Goal: Transaction & Acquisition: Purchase product/service

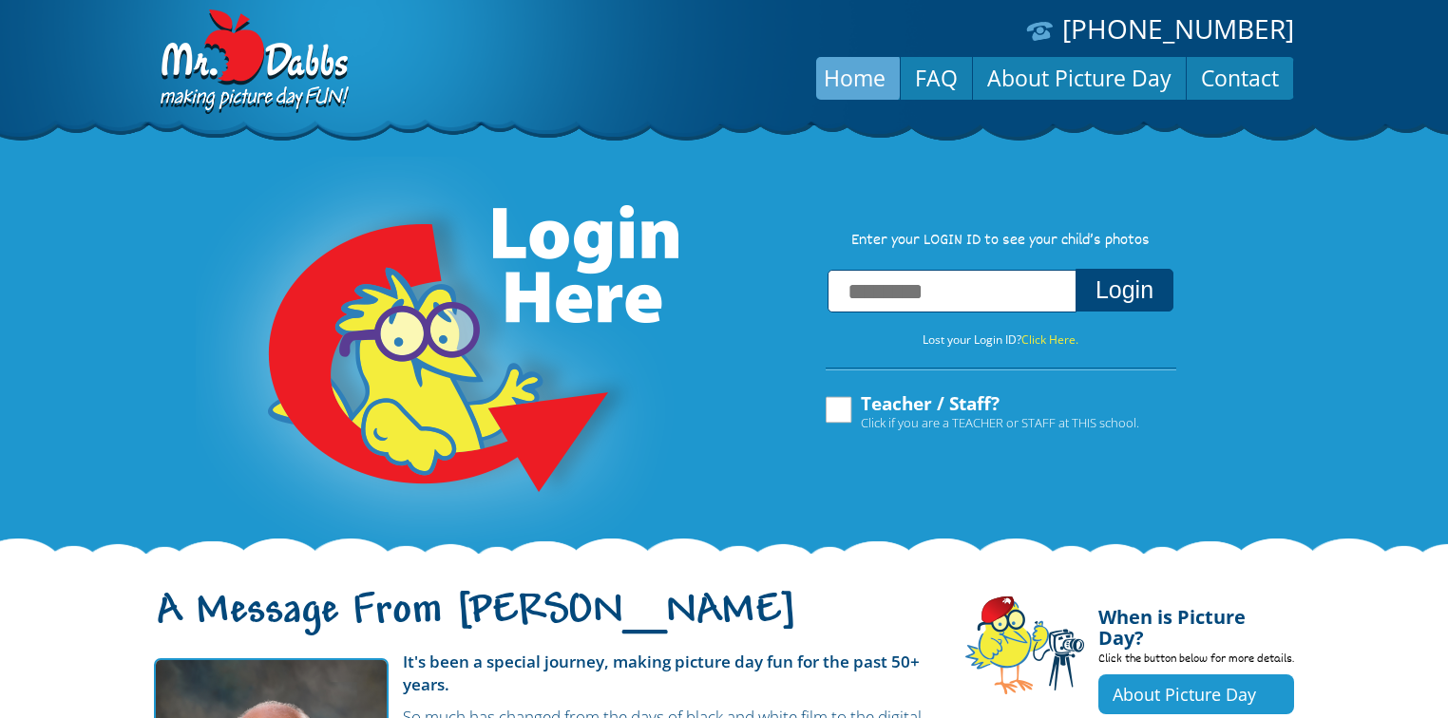
click at [898, 281] on input "text" at bounding box center [951, 291] width 249 height 43
type input "**********"
drag, startPoint x: 1108, startPoint y: 275, endPoint x: 967, endPoint y: 290, distance: 141.4
click at [1108, 275] on button "Login" at bounding box center [1124, 290] width 98 height 43
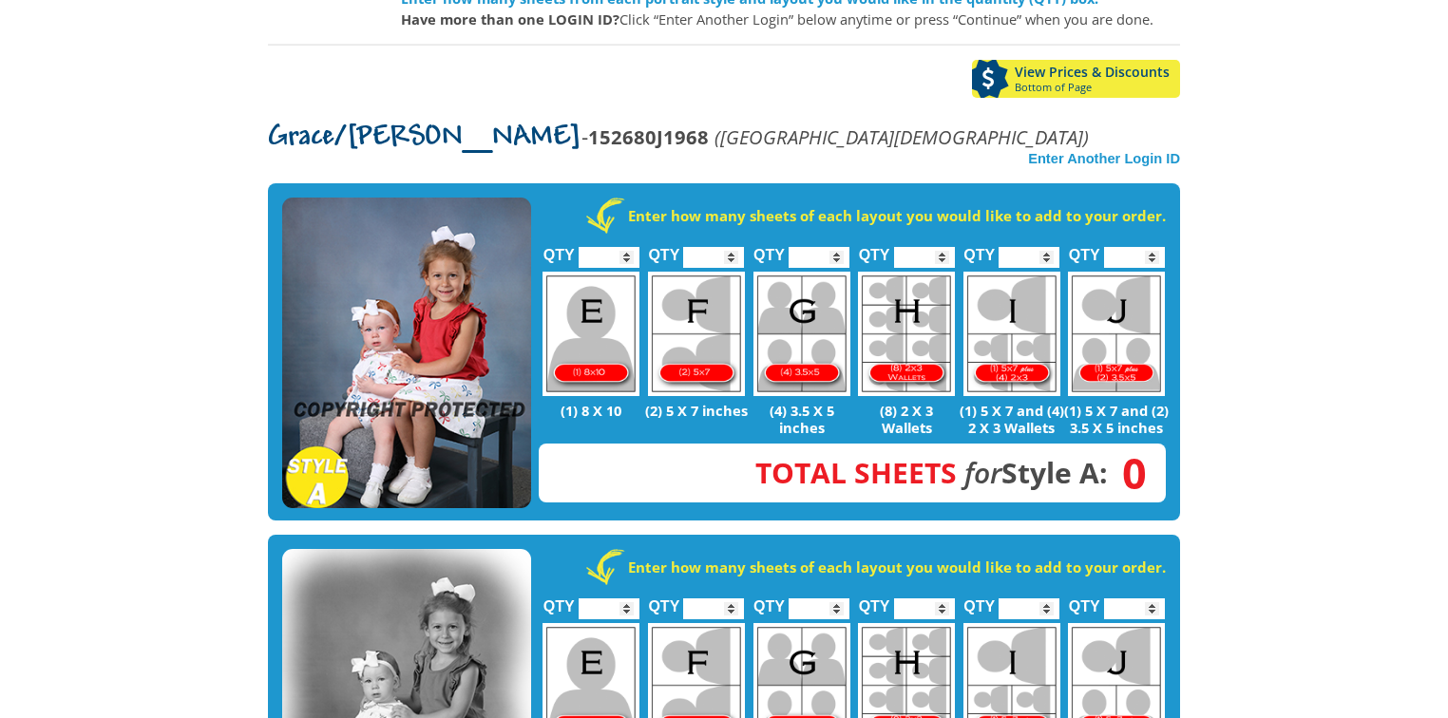
scroll to position [304, 0]
click at [430, 350] on img at bounding box center [406, 354] width 249 height 312
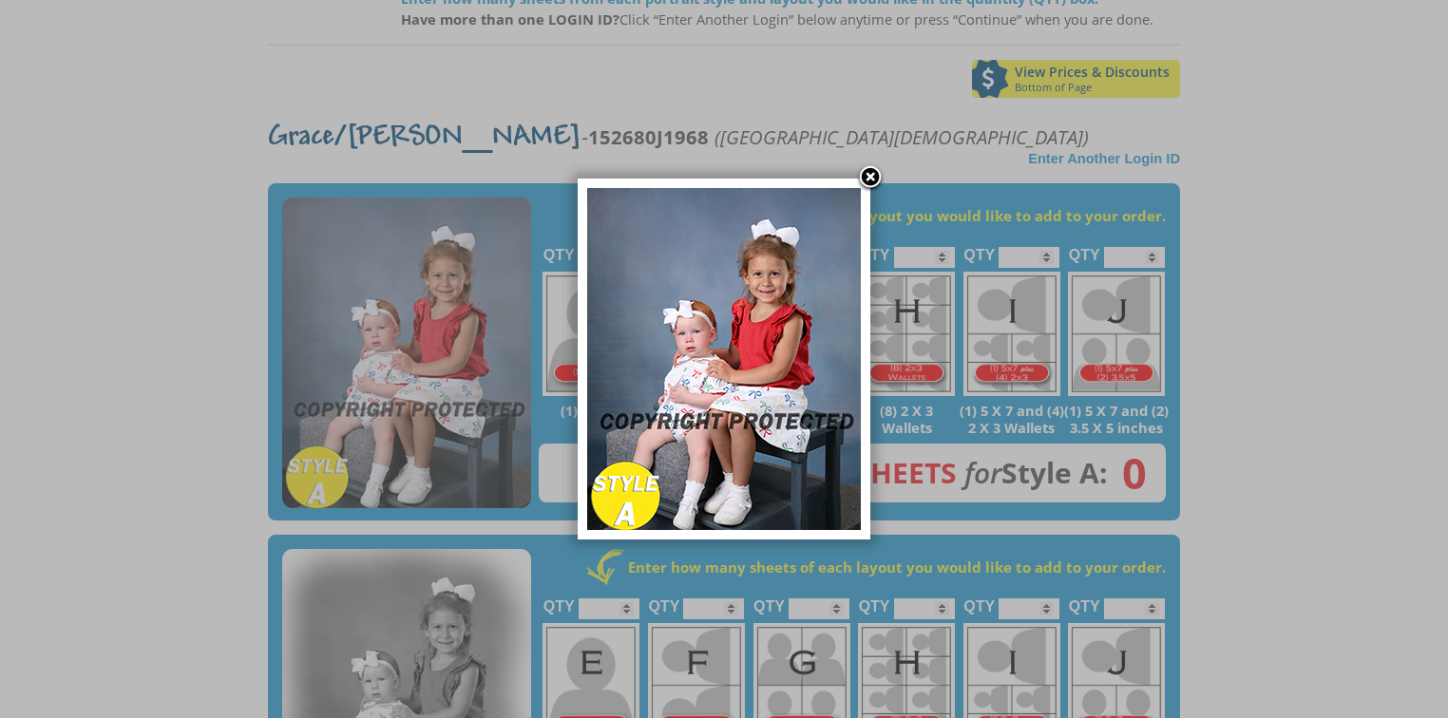
click at [770, 292] on img at bounding box center [724, 359] width 274 height 342
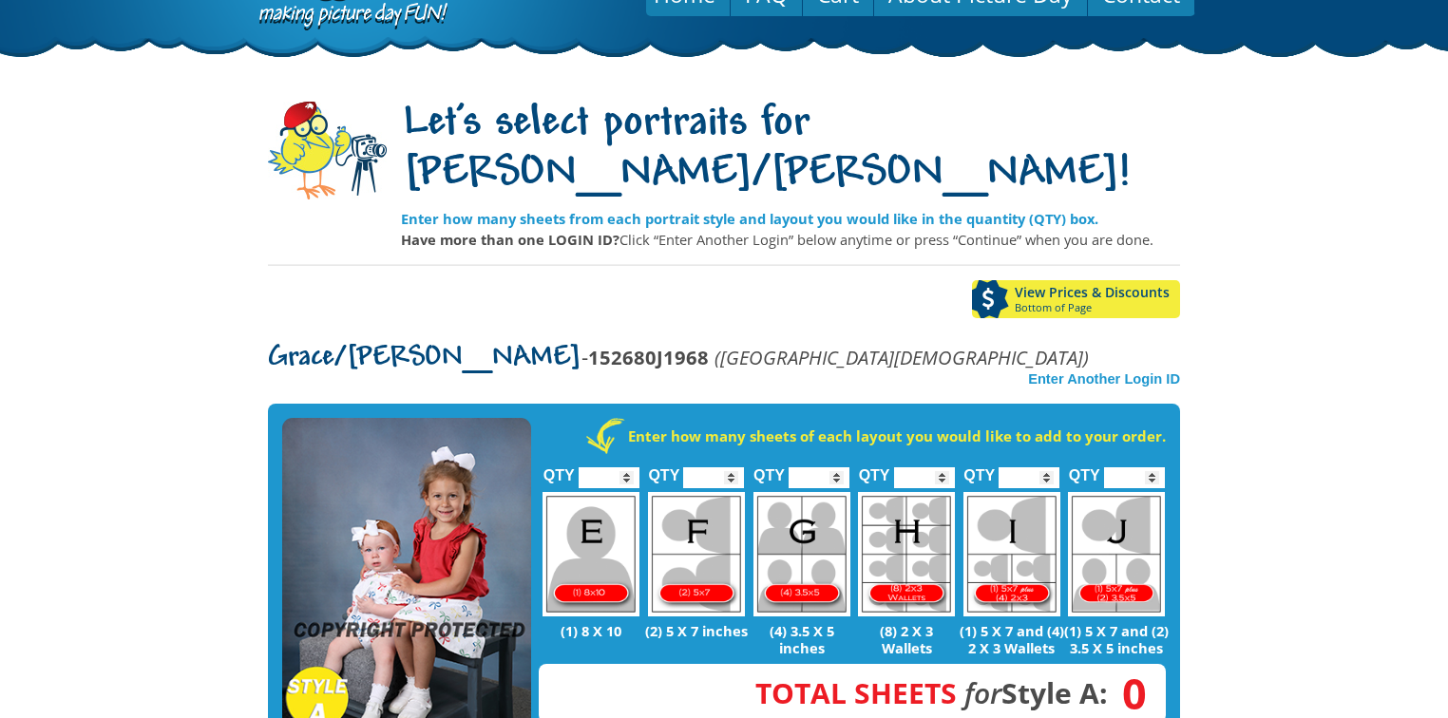
scroll to position [76, 0]
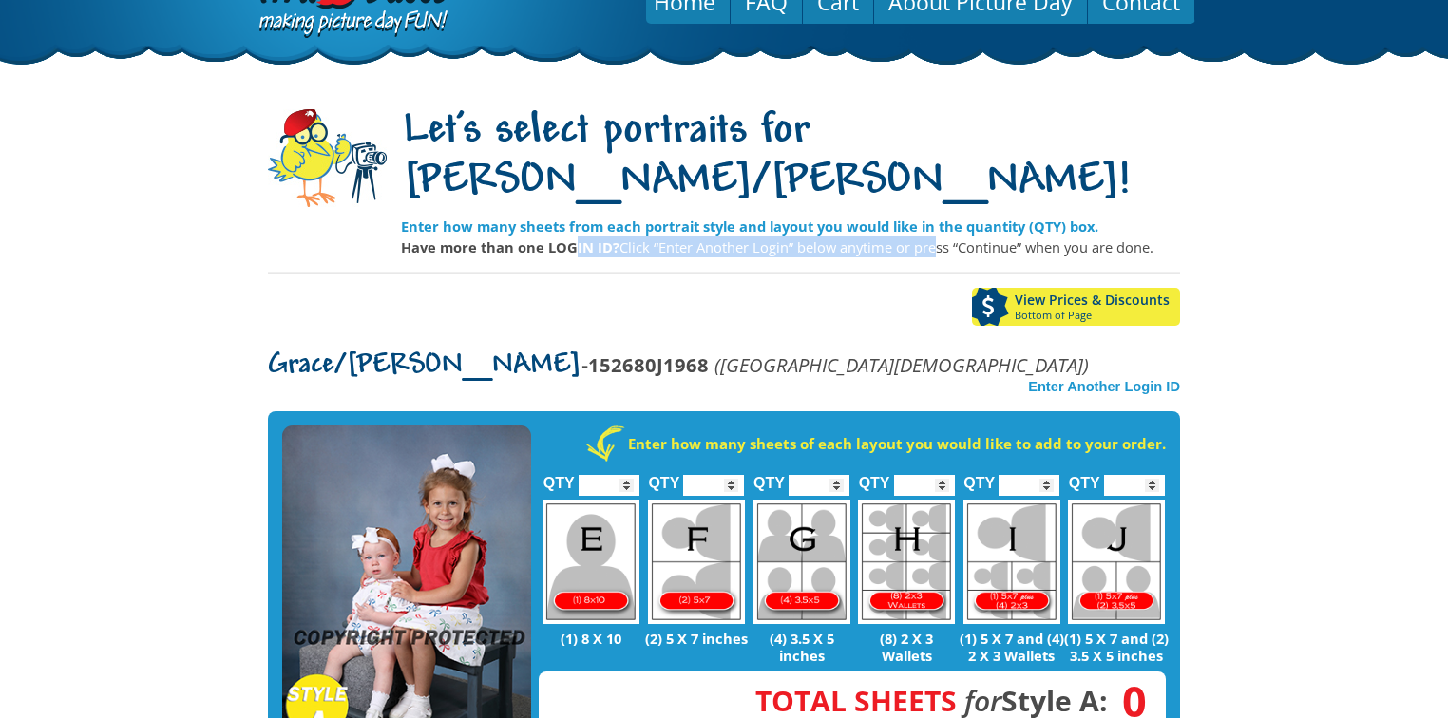
drag, startPoint x: 620, startPoint y: 186, endPoint x: 977, endPoint y: 209, distance: 356.9
click at [947, 209] on div "Let's select portraits for Grace/Georgie! Enter how many sheets from each portr…" at bounding box center [790, 179] width 779 height 158
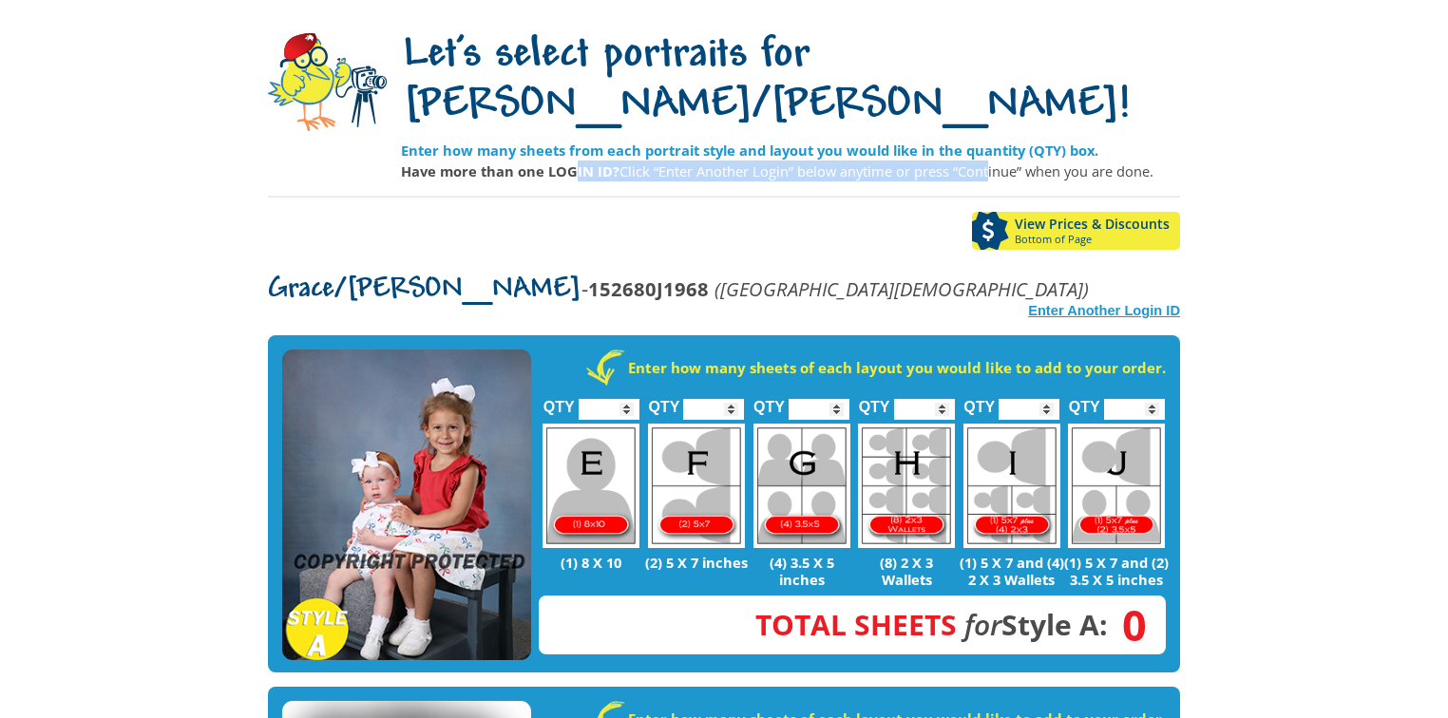
click at [1037, 303] on strong "Enter Another Login ID" at bounding box center [1104, 310] width 152 height 15
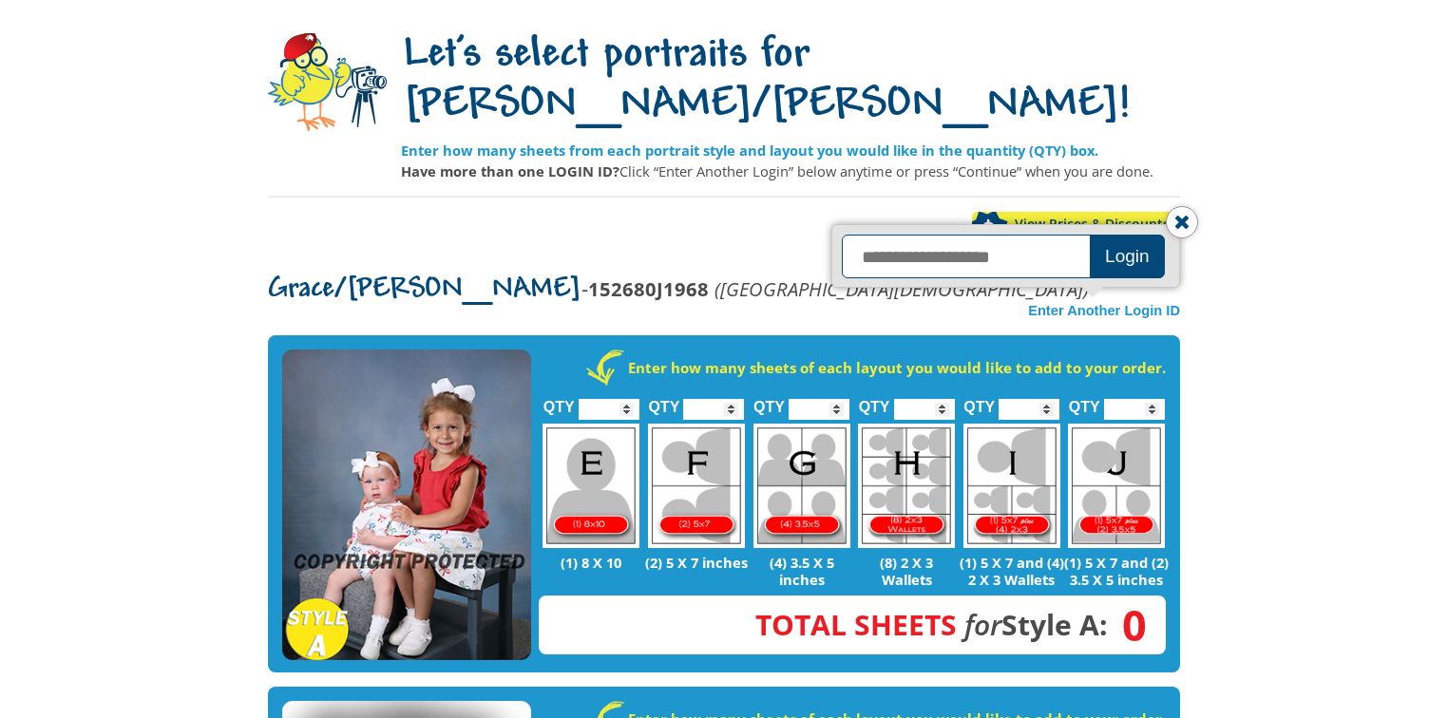
click at [935, 235] on input "text" at bounding box center [969, 257] width 254 height 44
type input "**********"
click button "Login" at bounding box center [1127, 257] width 75 height 44
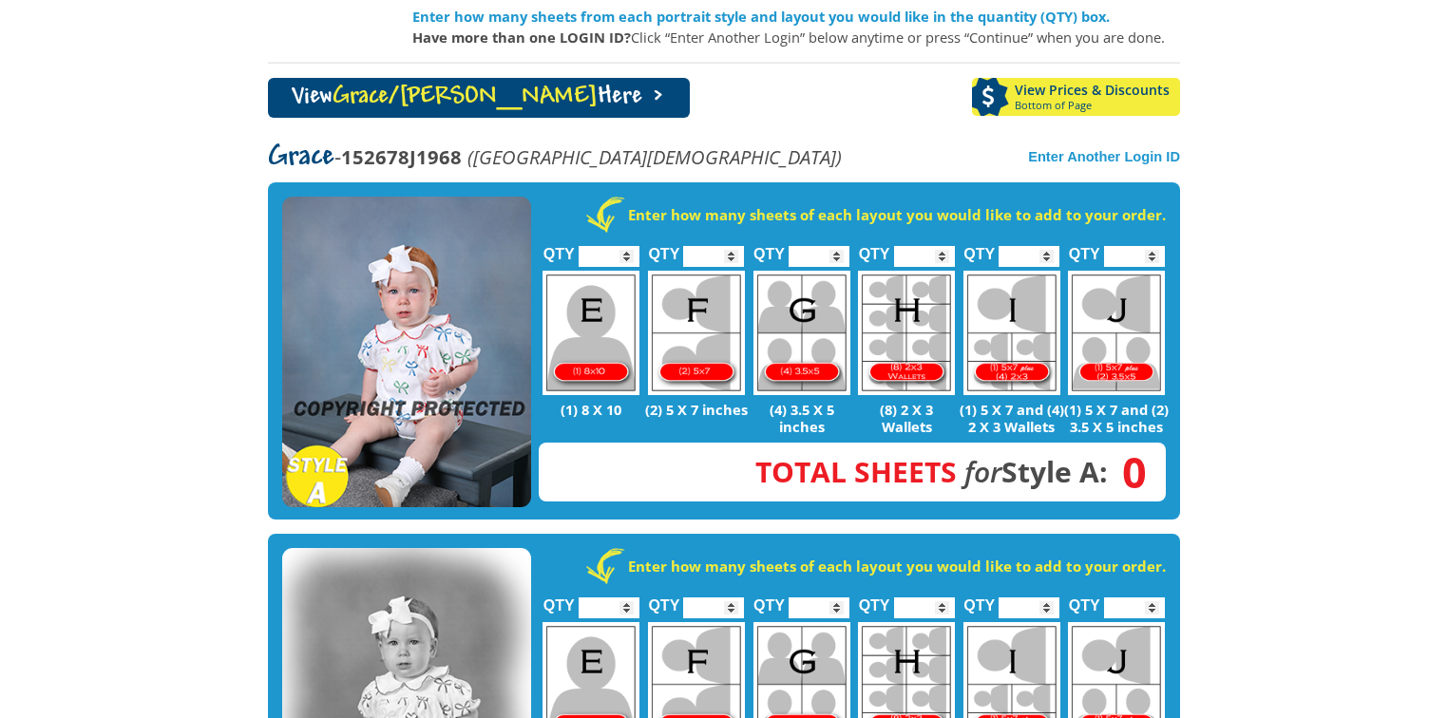
scroll to position [228, 0]
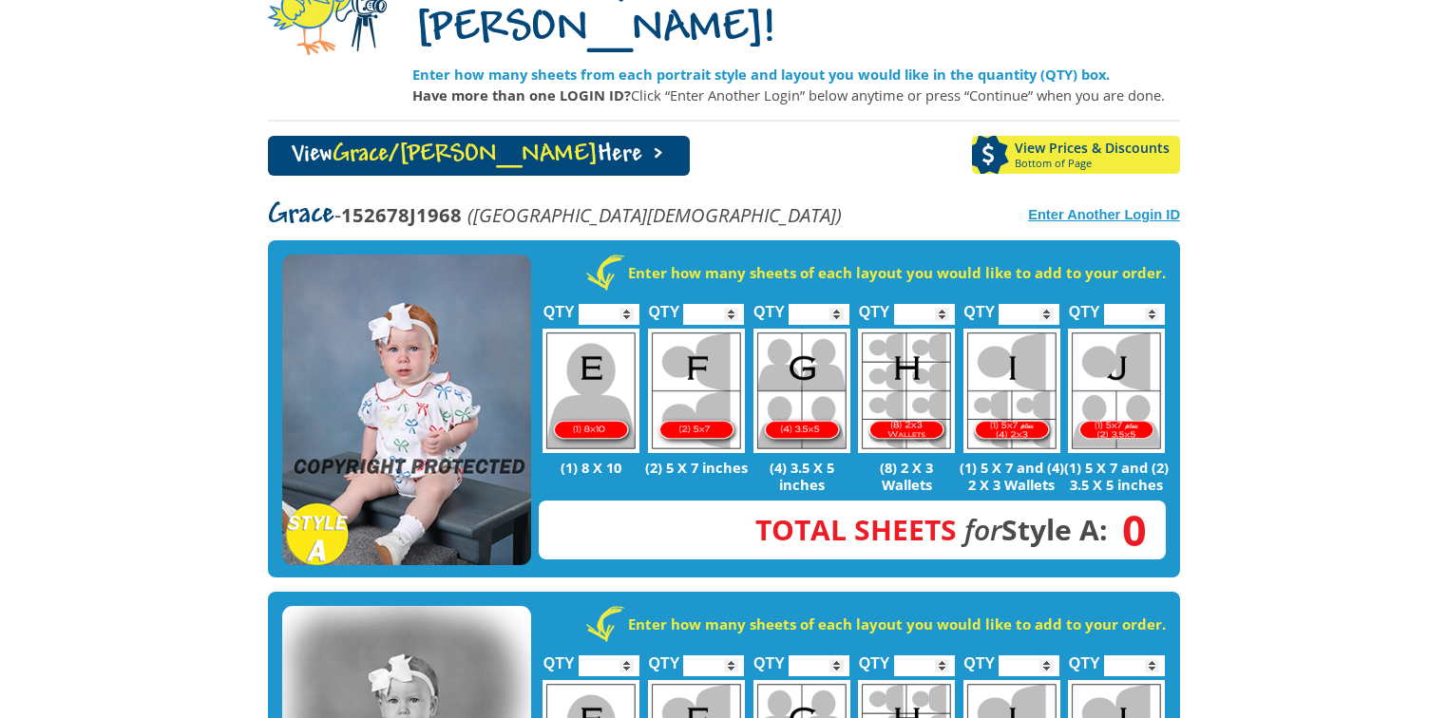
click at [1065, 207] on strong "Enter Another Login ID" at bounding box center [1104, 214] width 152 height 15
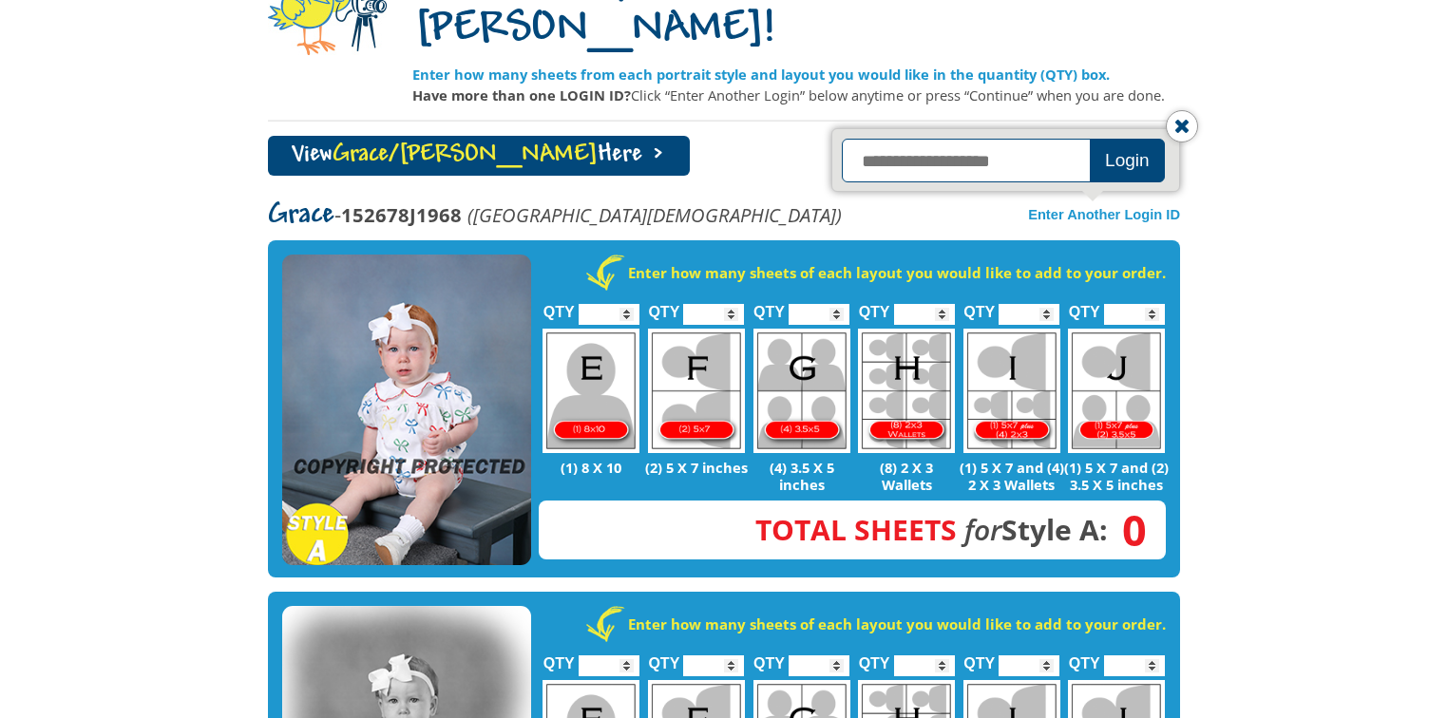
click at [942, 139] on input "text" at bounding box center [969, 161] width 254 height 44
type input "**********"
click button "Login" at bounding box center [1127, 161] width 75 height 44
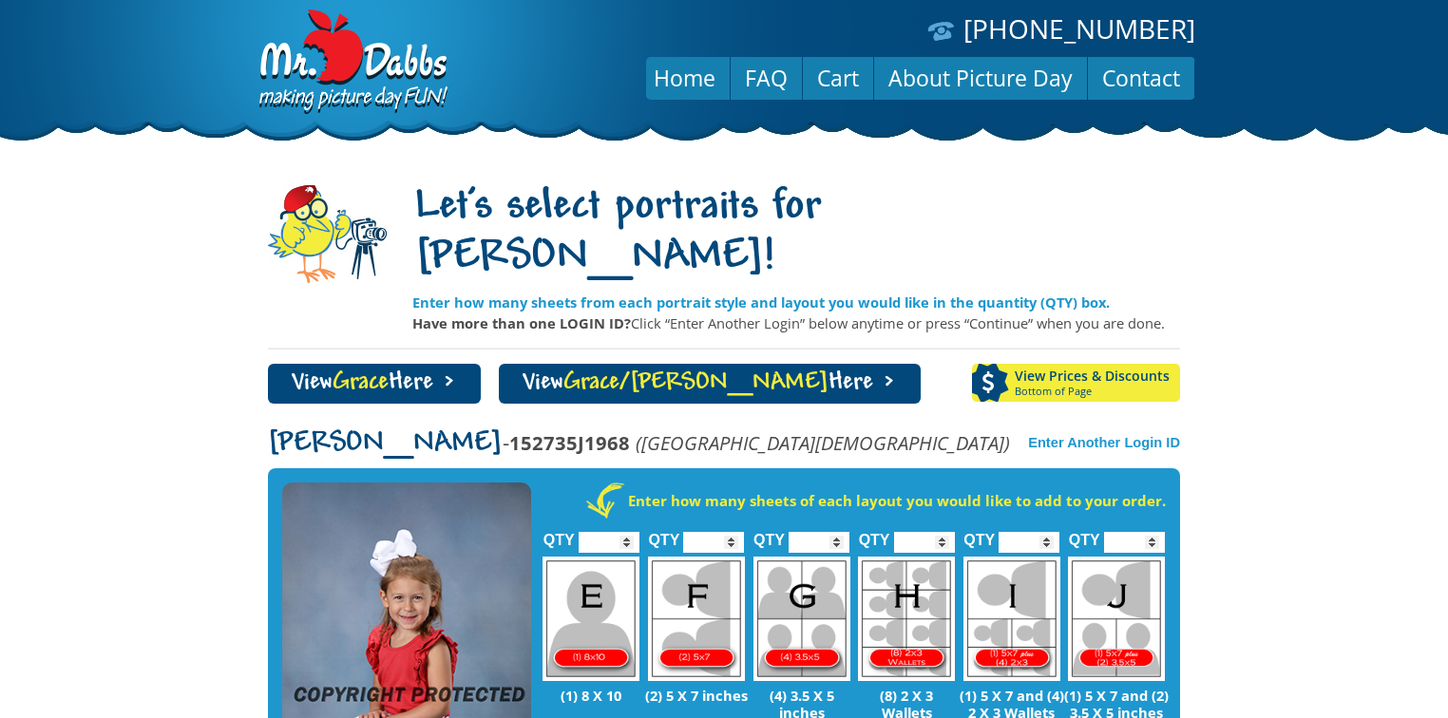
click at [733, 532] on input "*" at bounding box center [713, 542] width 61 height 21
type input "*"
click at [733, 532] on input "*" at bounding box center [713, 542] width 61 height 21
click at [457, 364] on link "View Grace Here >" at bounding box center [374, 384] width 213 height 40
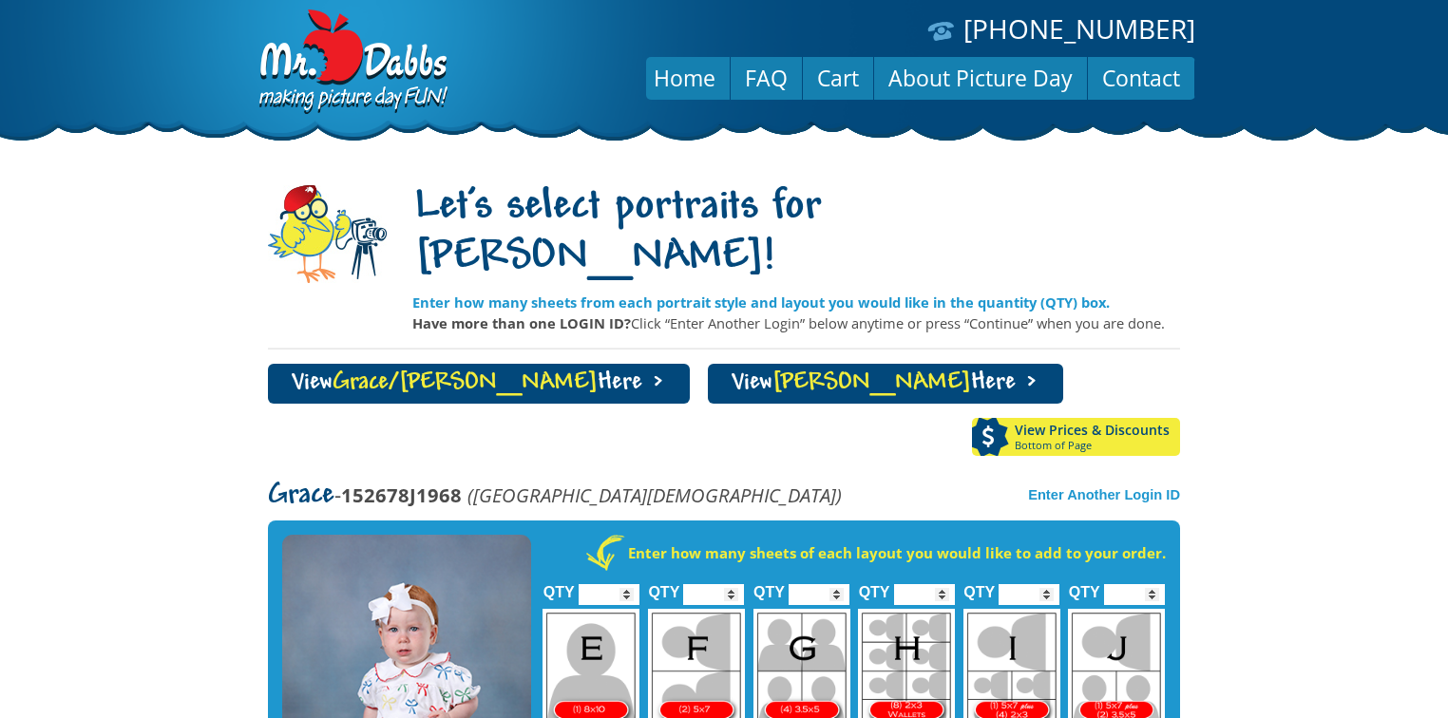
click at [731, 584] on input "*" at bounding box center [713, 594] width 61 height 21
type input "*"
click at [731, 584] on input "*" at bounding box center [713, 594] width 61 height 21
click at [772, 370] on span "[PERSON_NAME]" at bounding box center [871, 383] width 199 height 26
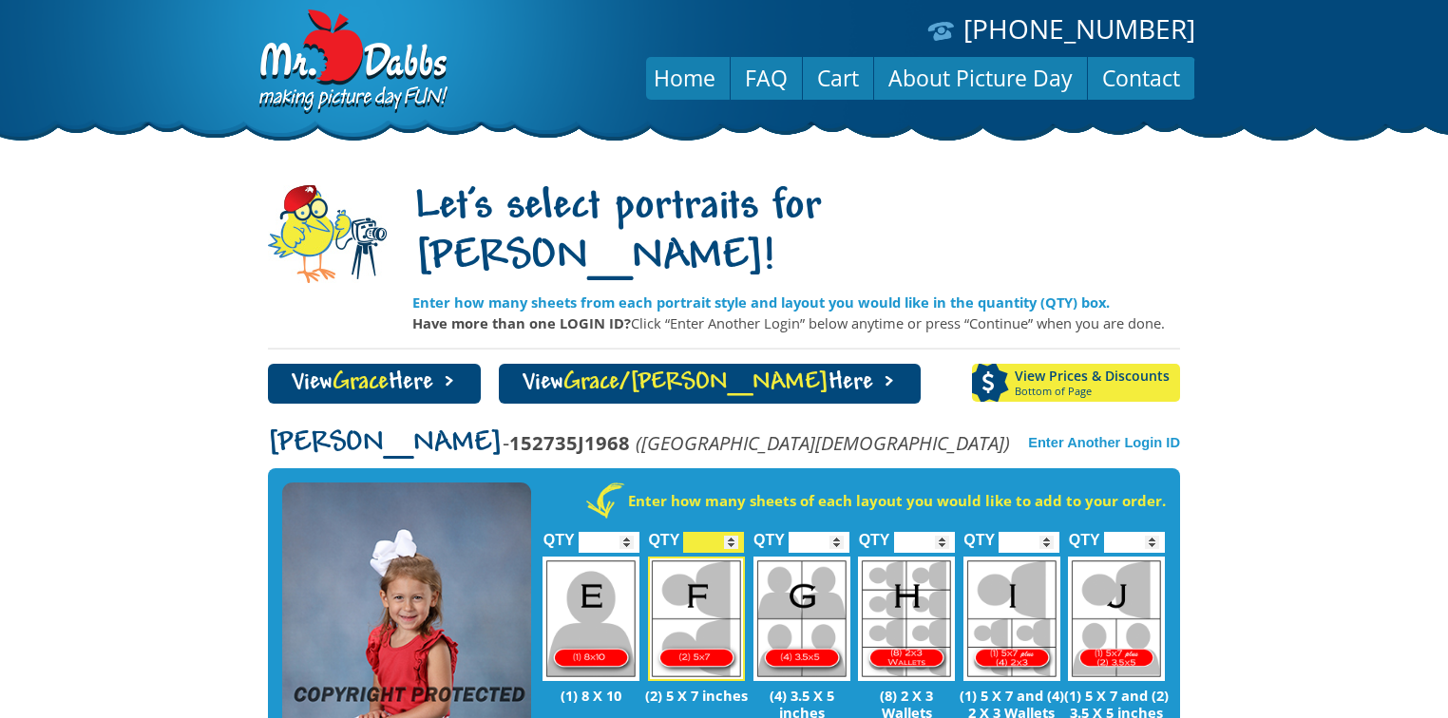
click at [581, 364] on link "View Grace/[PERSON_NAME] Here >" at bounding box center [710, 384] width 422 height 40
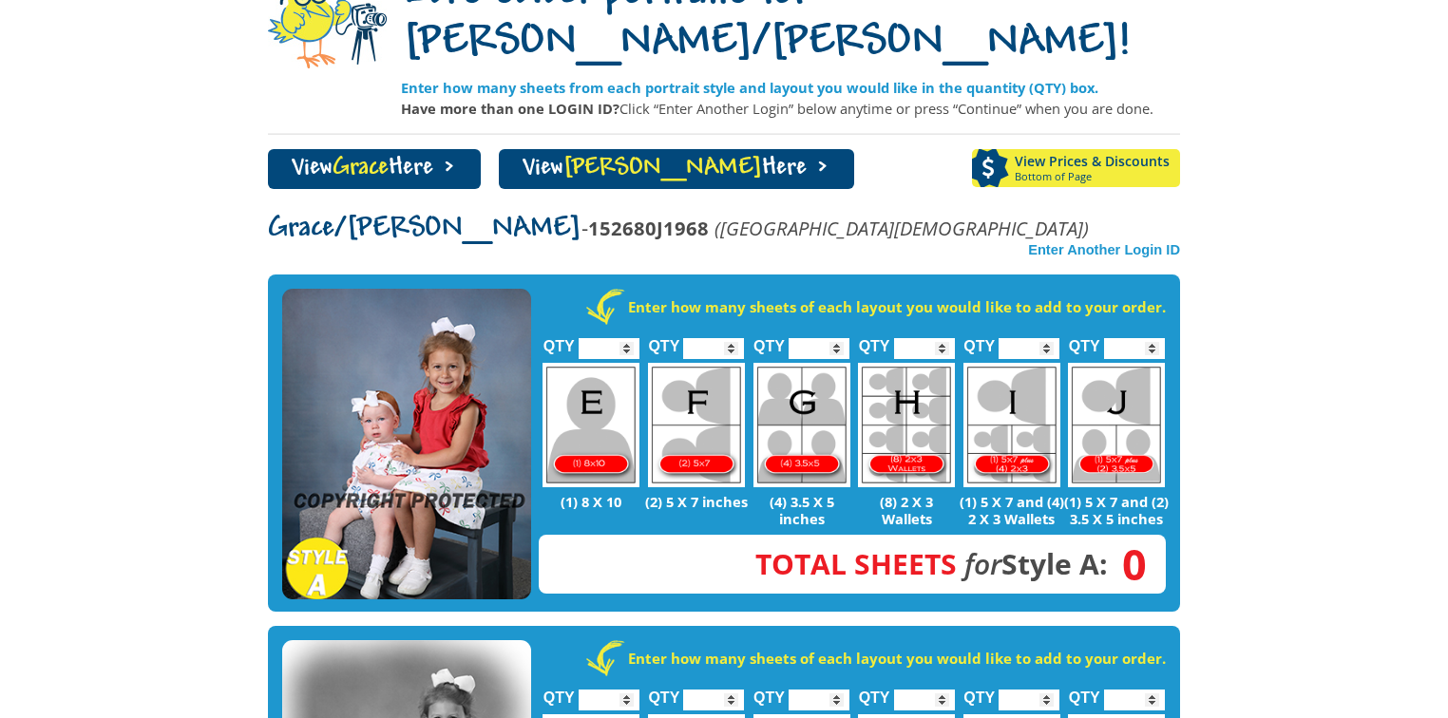
scroll to position [228, 0]
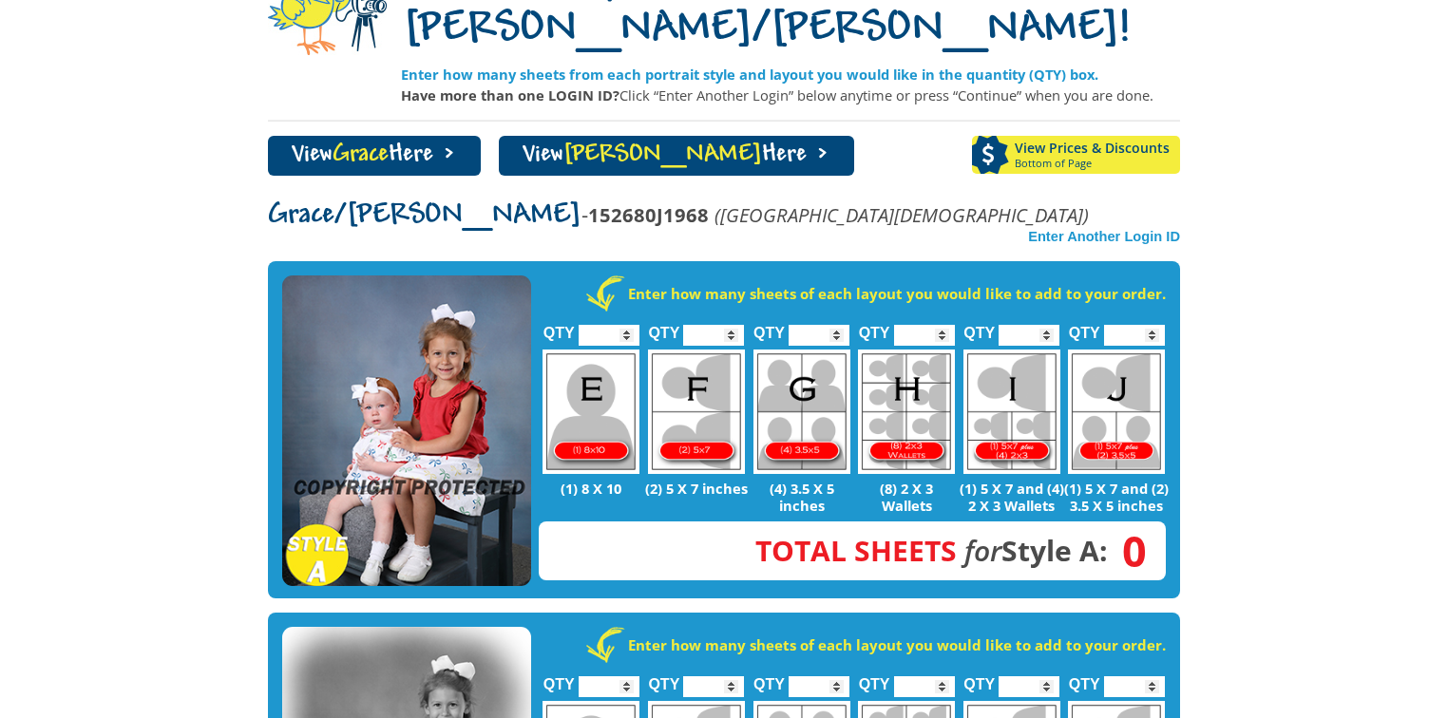
type input "*"
click at [628, 325] on input "*" at bounding box center [608, 335] width 61 height 21
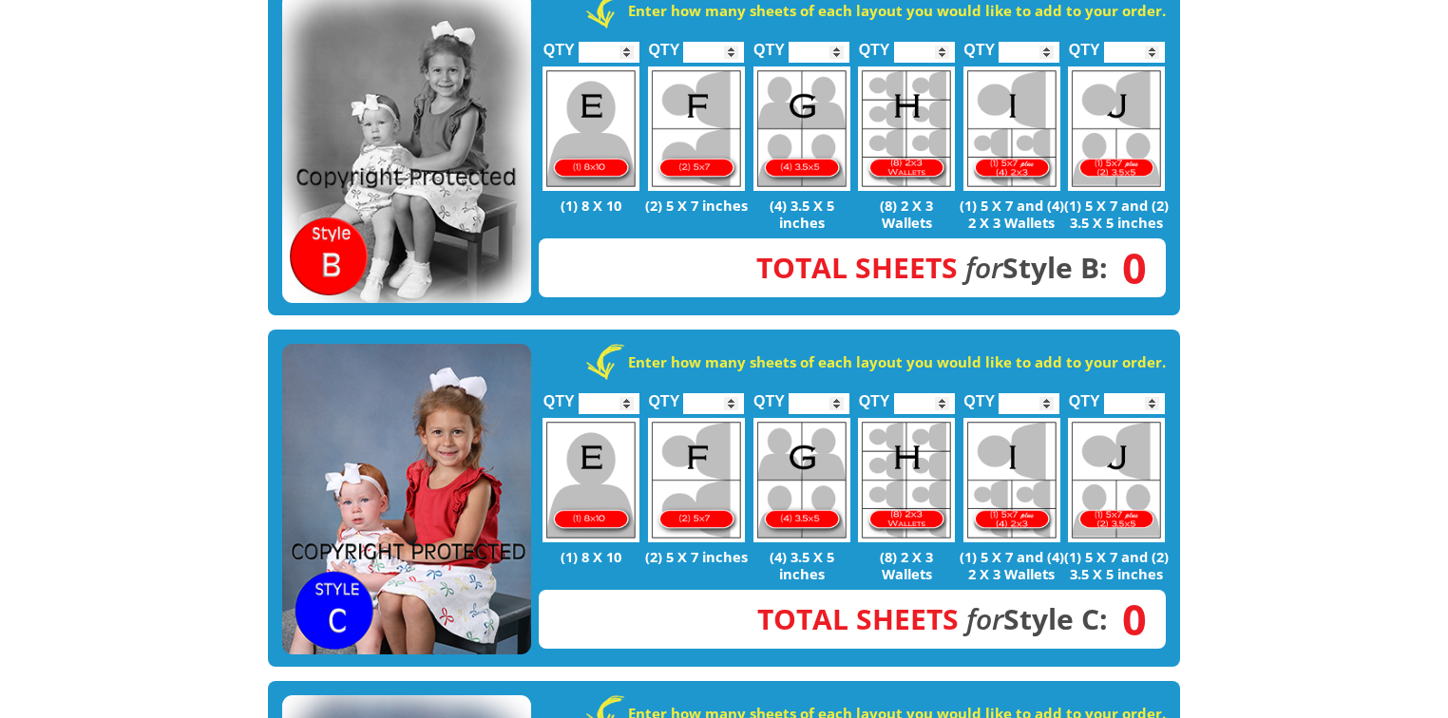
scroll to position [836, 0]
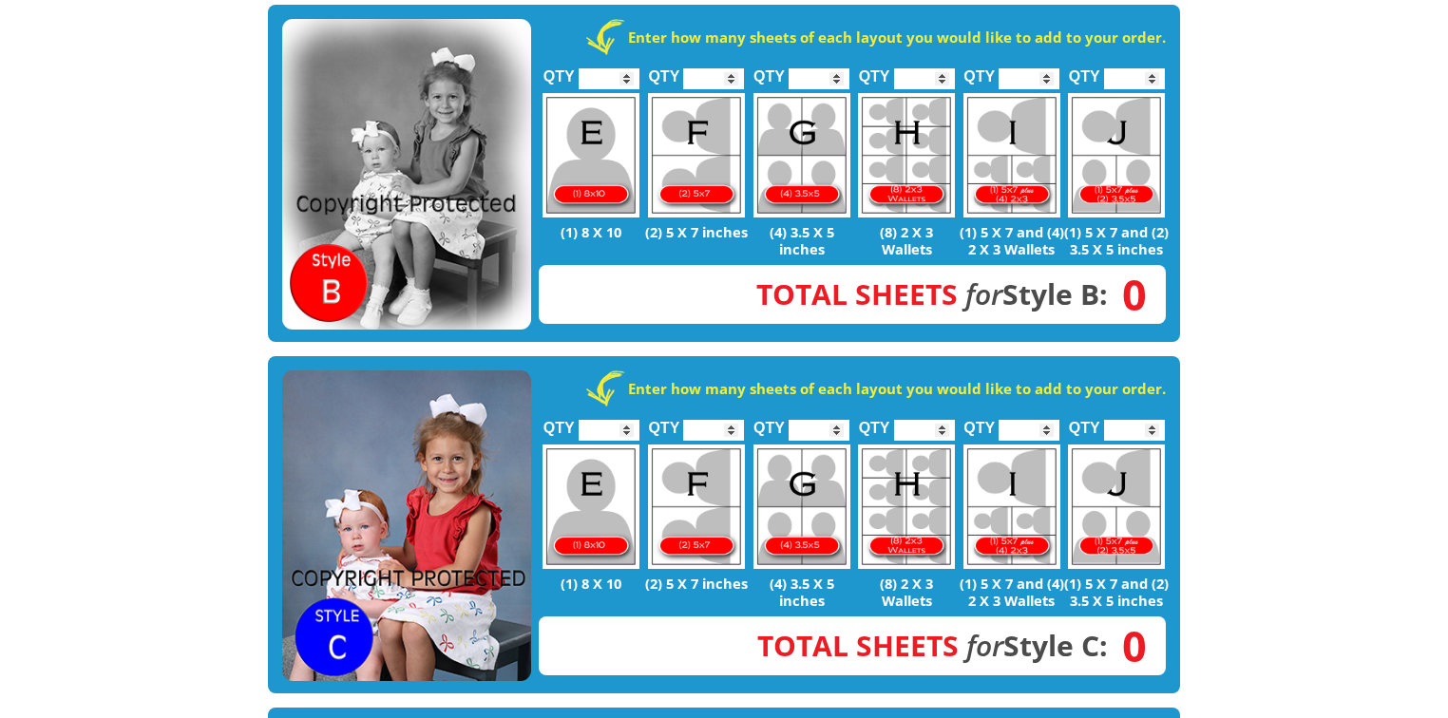
click at [630, 420] on input "*" at bounding box center [608, 430] width 61 height 21
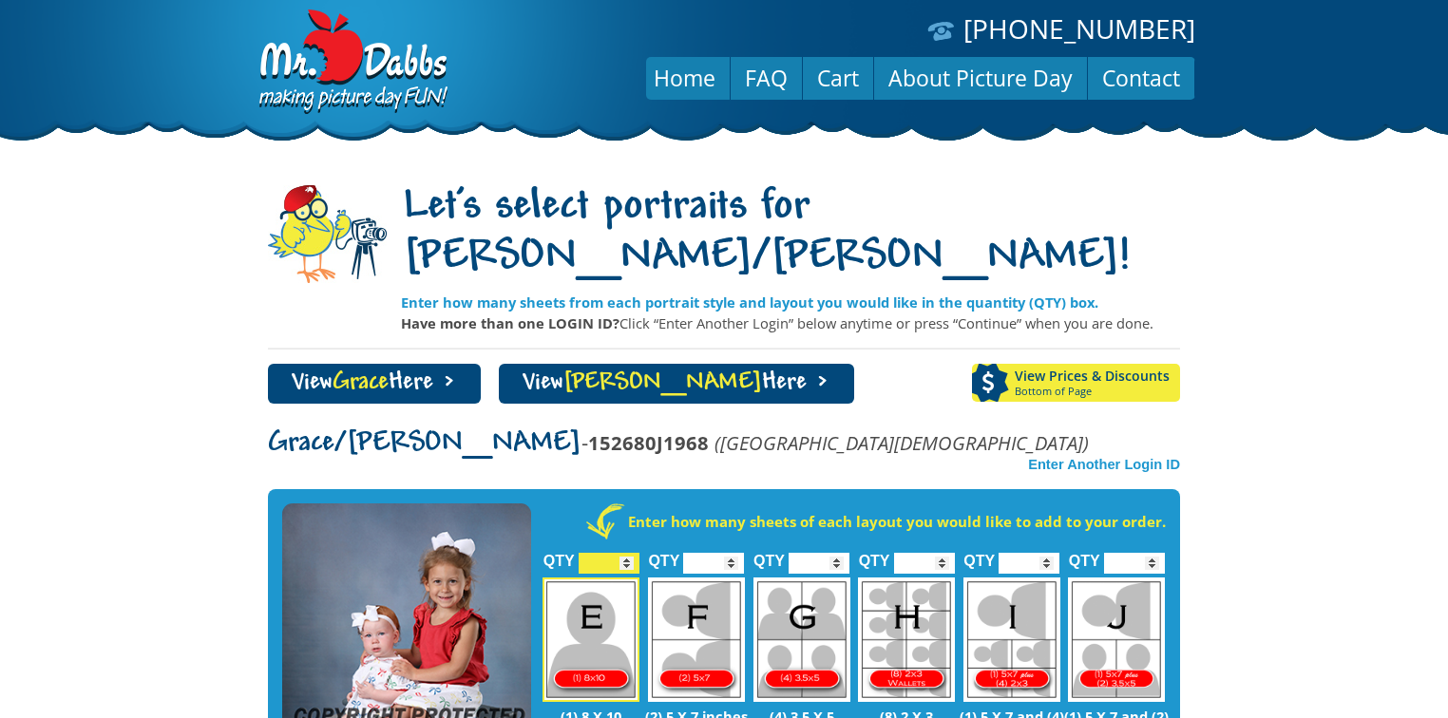
scroll to position [76, 0]
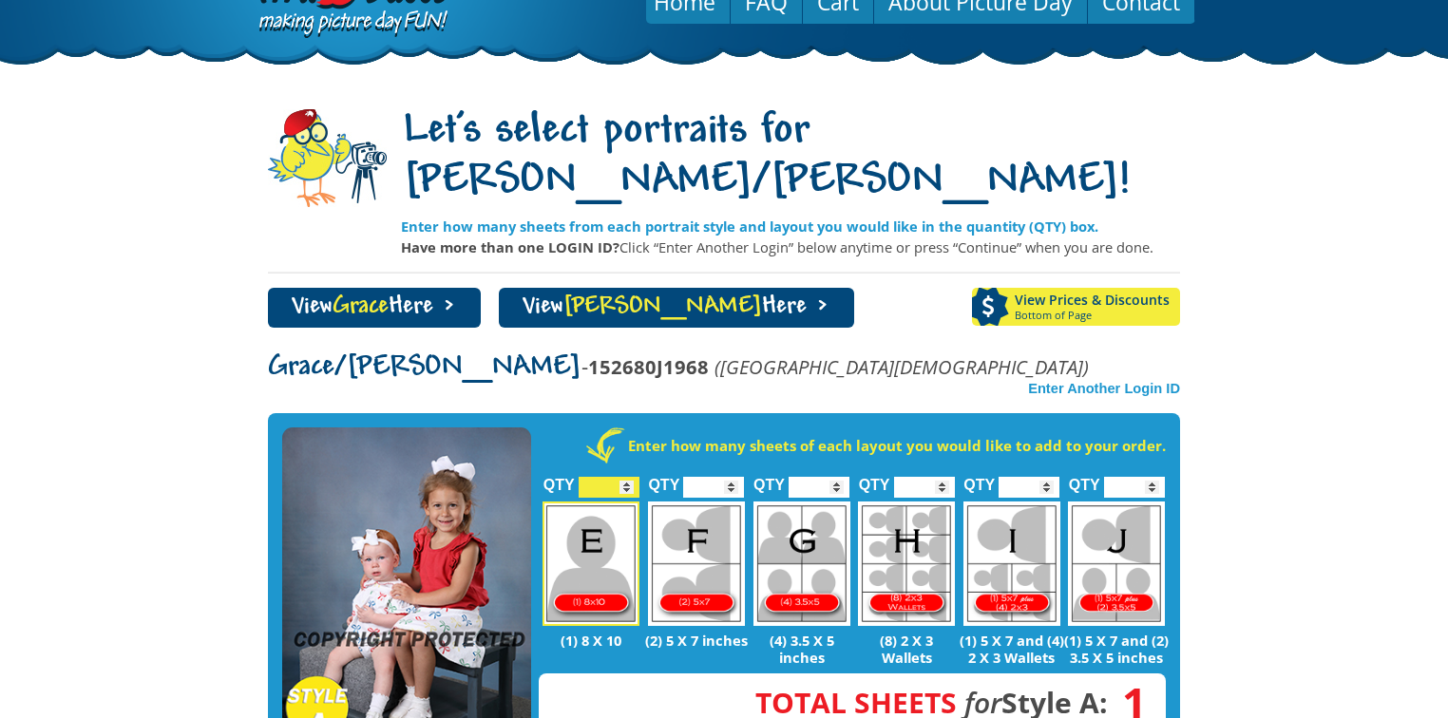
click at [415, 481] on img at bounding box center [406, 583] width 249 height 312
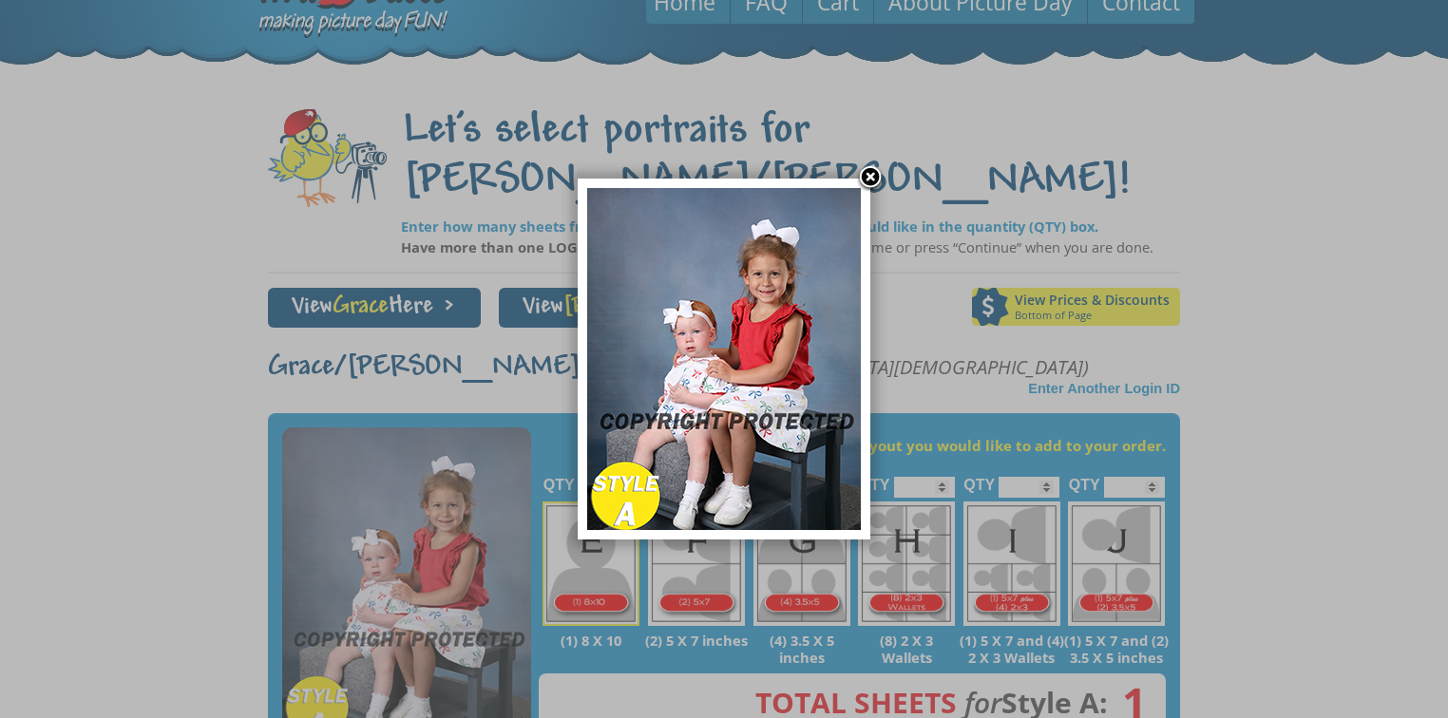
click at [726, 402] on img at bounding box center [724, 359] width 274 height 342
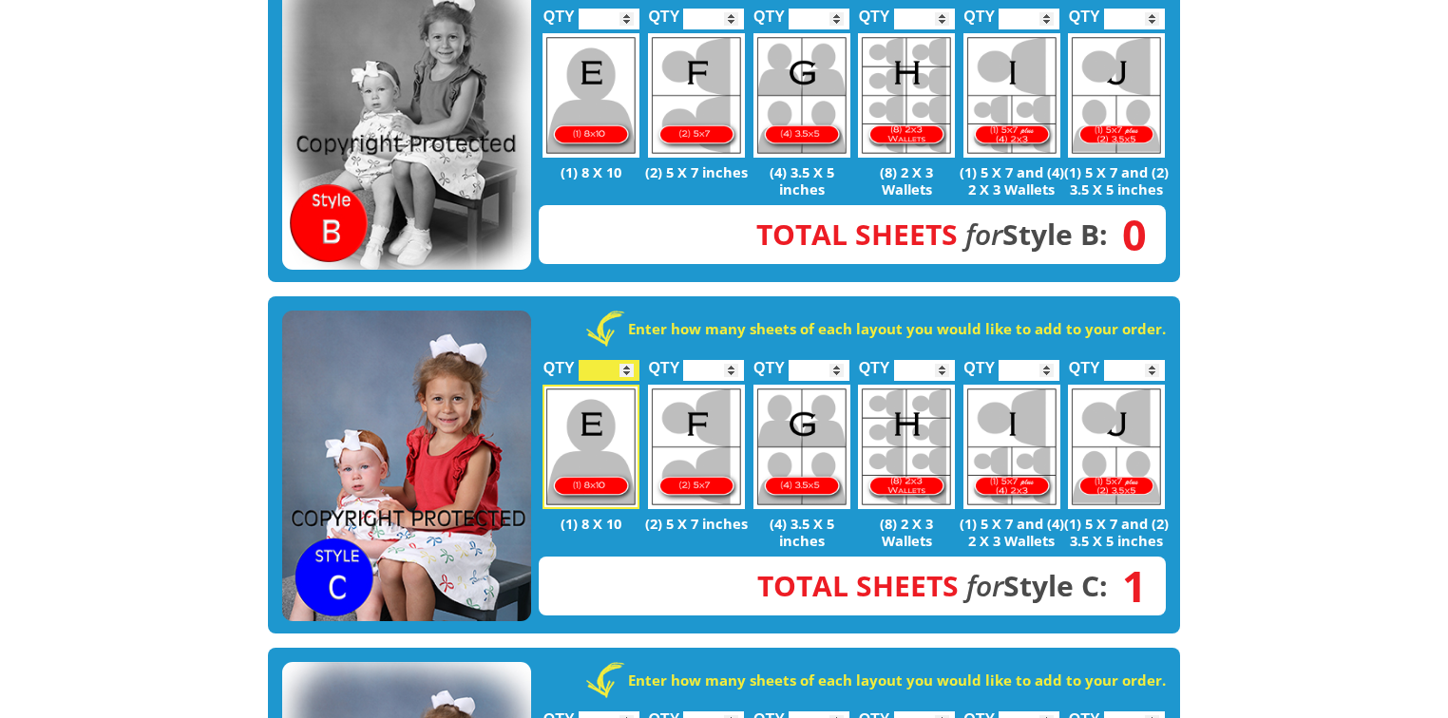
scroll to position [912, 0]
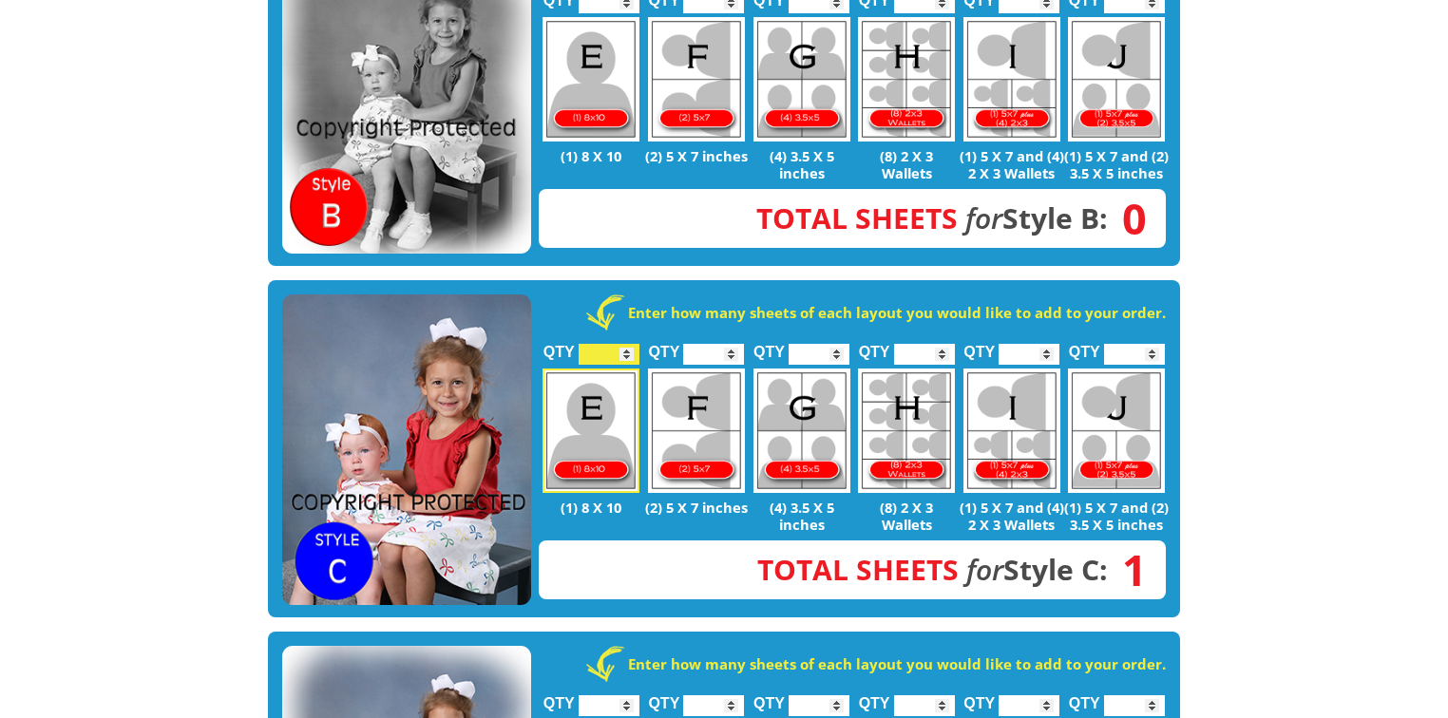
click at [439, 462] on img at bounding box center [406, 450] width 249 height 312
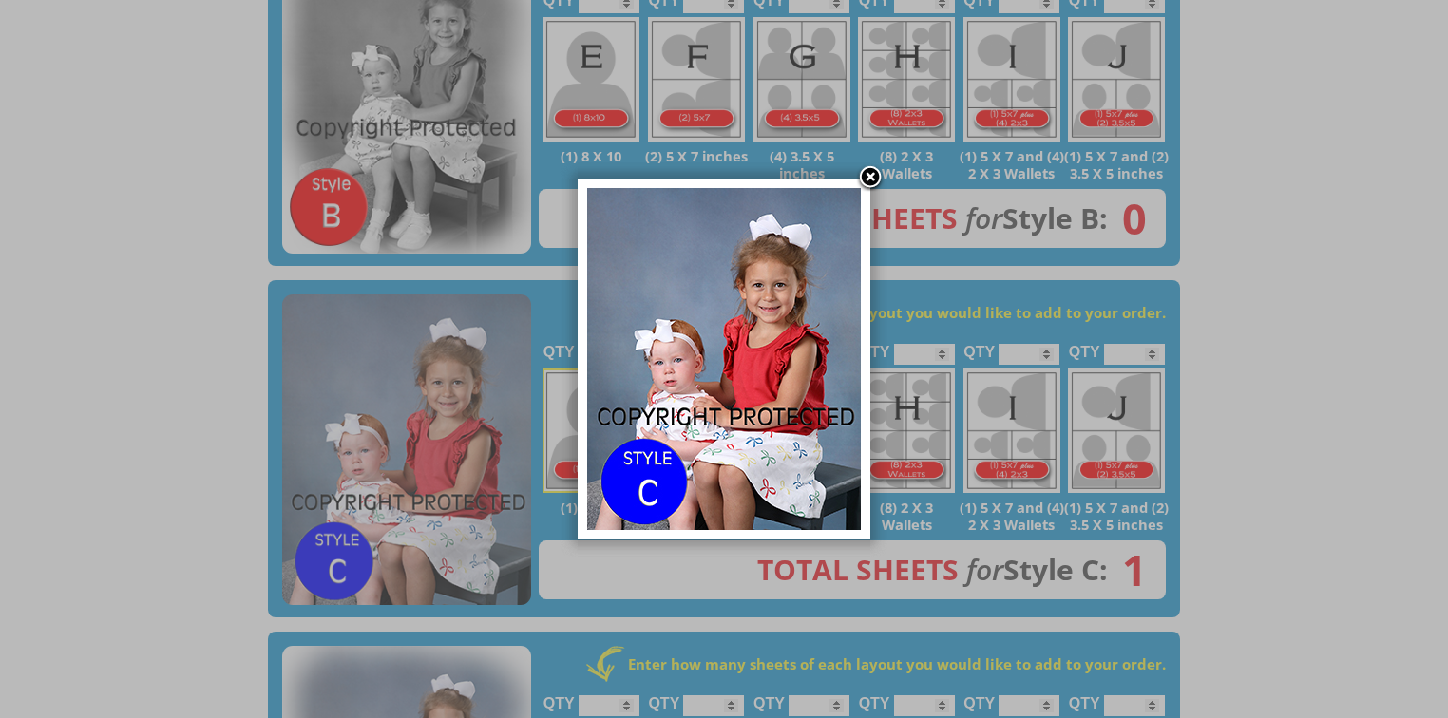
click at [755, 430] on img at bounding box center [724, 359] width 274 height 342
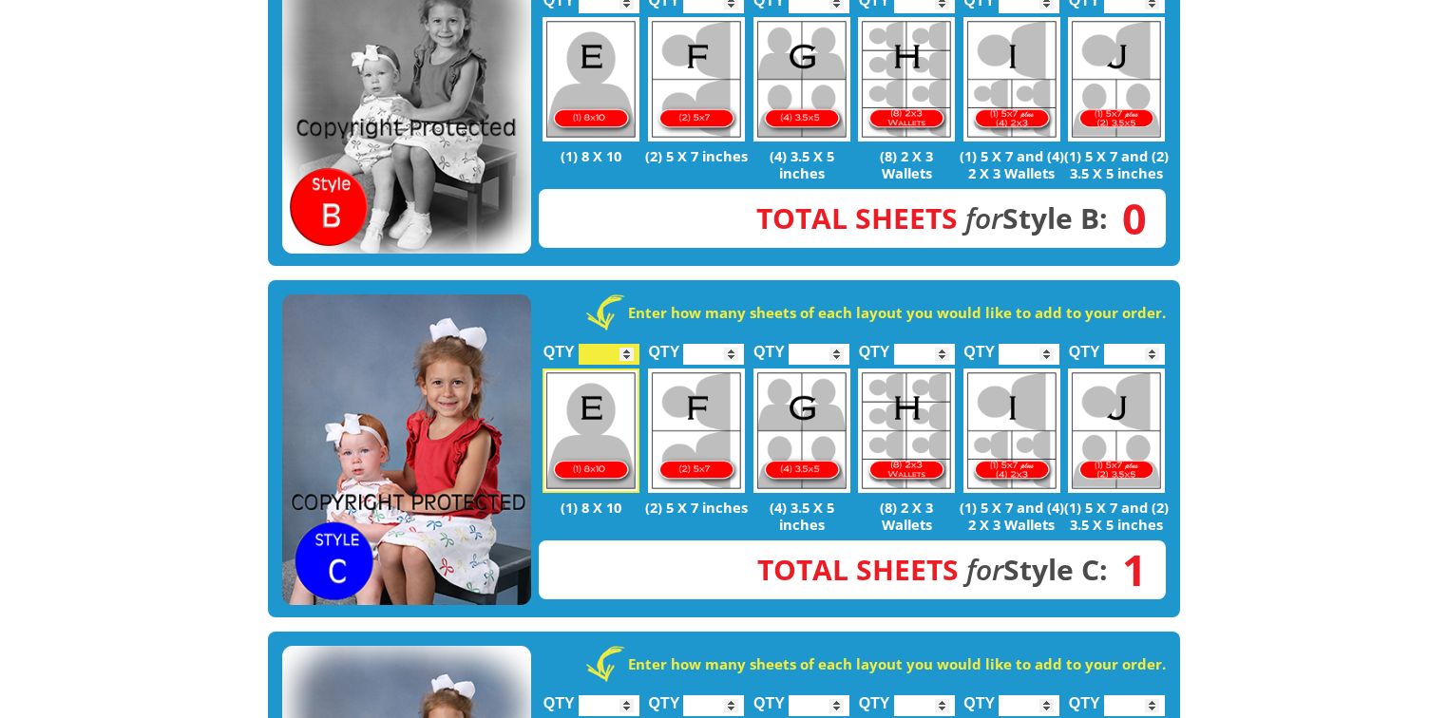
type input "*"
click at [627, 344] on input "*" at bounding box center [608, 354] width 61 height 21
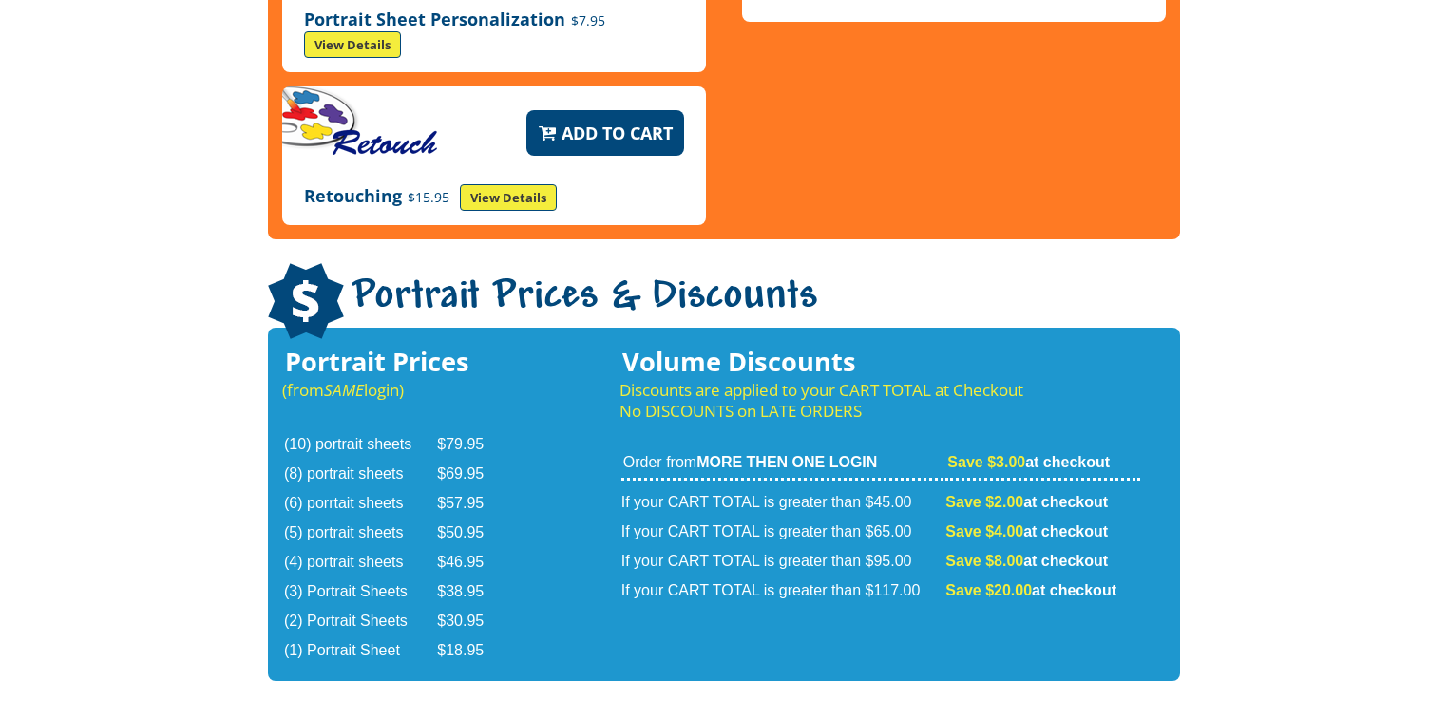
scroll to position [3116, 0]
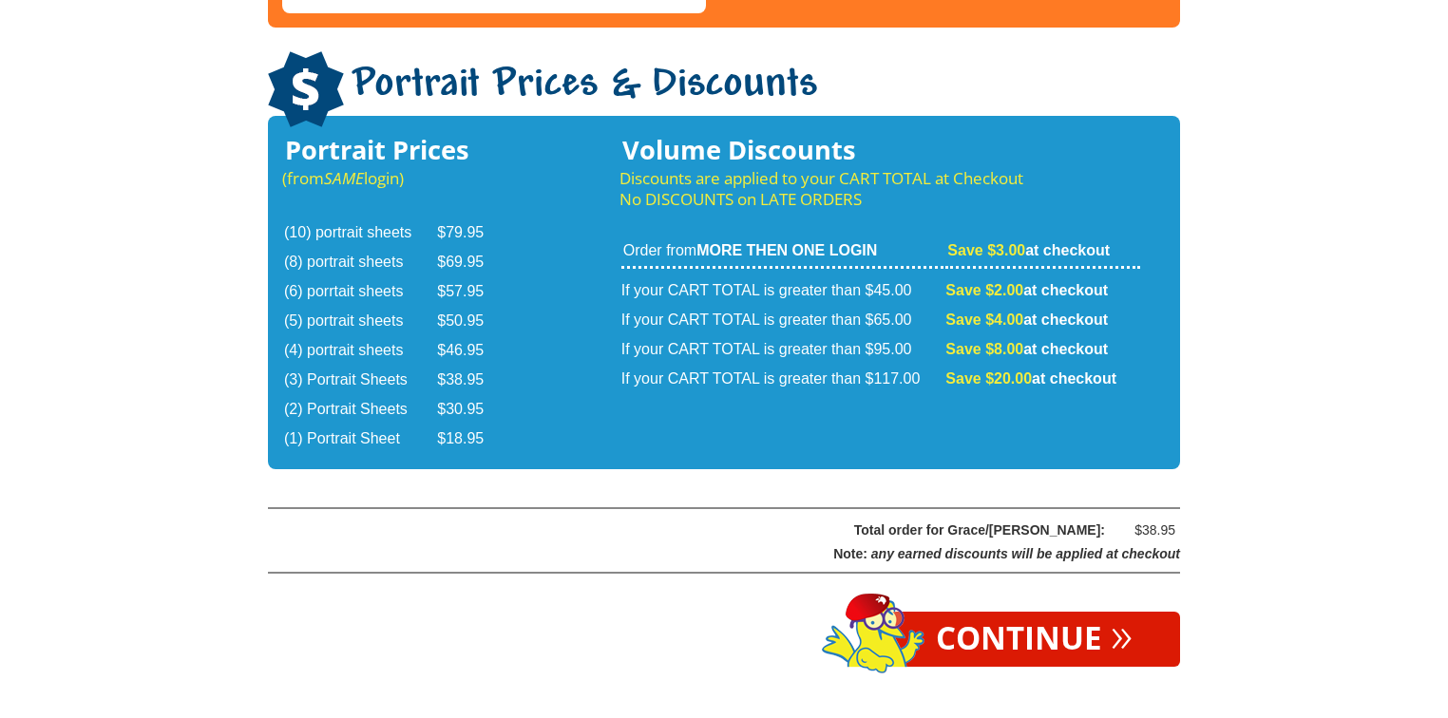
click at [1026, 612] on link "Continue »" at bounding box center [1034, 639] width 292 height 55
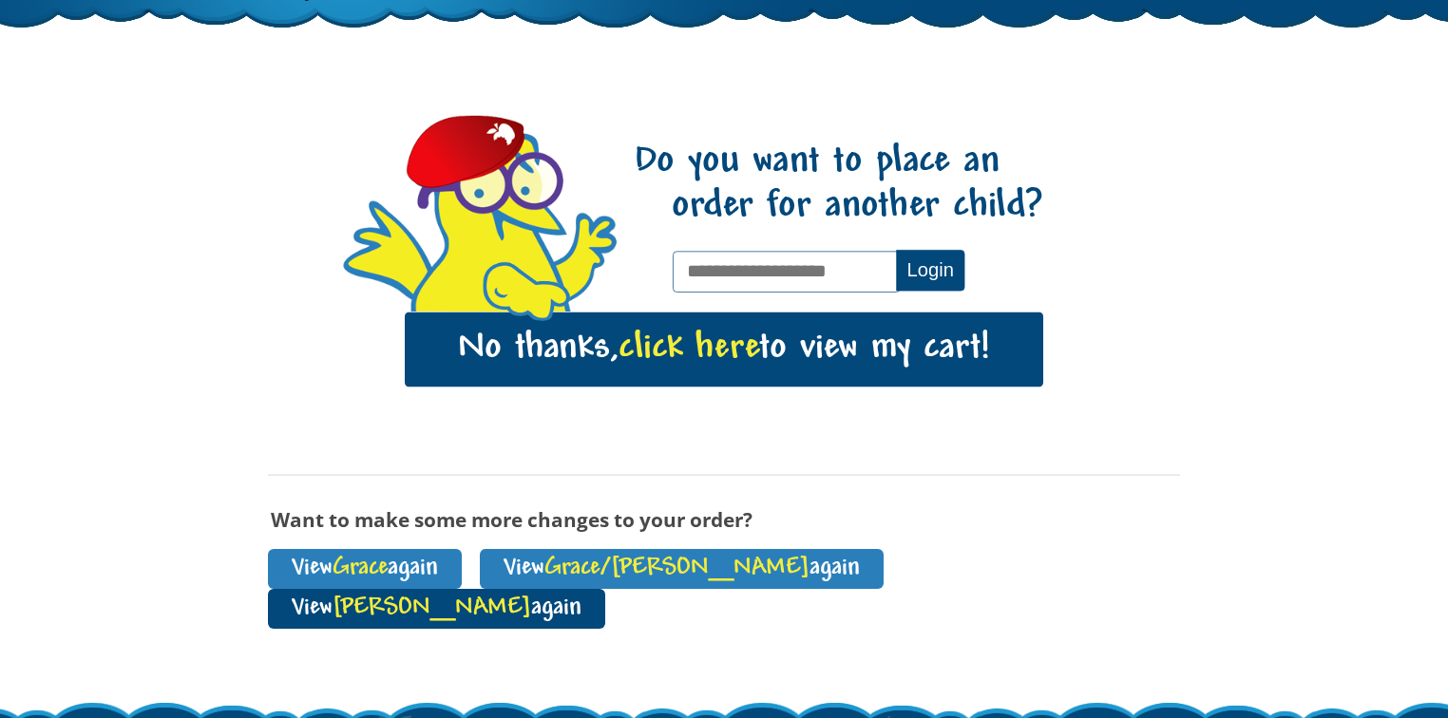
scroll to position [237, 0]
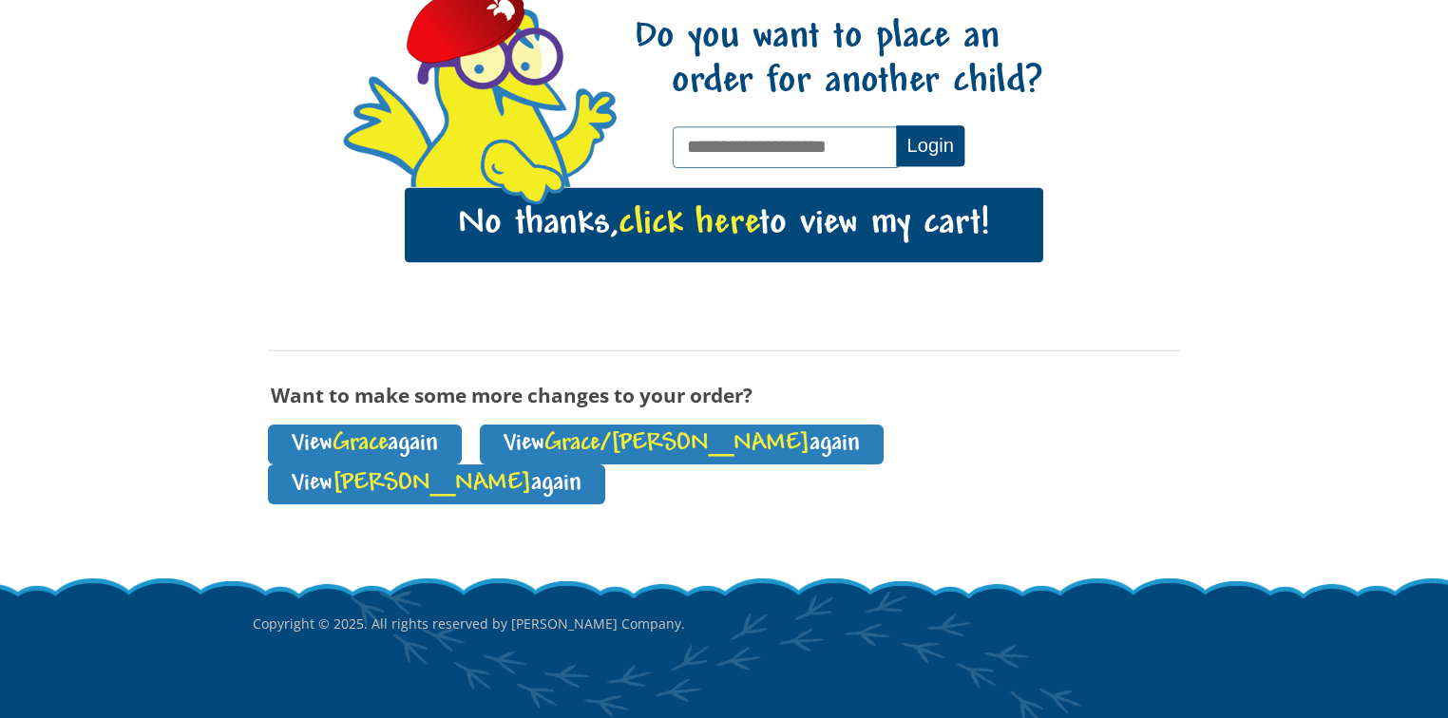
click at [762, 231] on link "No thanks, click here to view my cart!" at bounding box center [724, 225] width 638 height 74
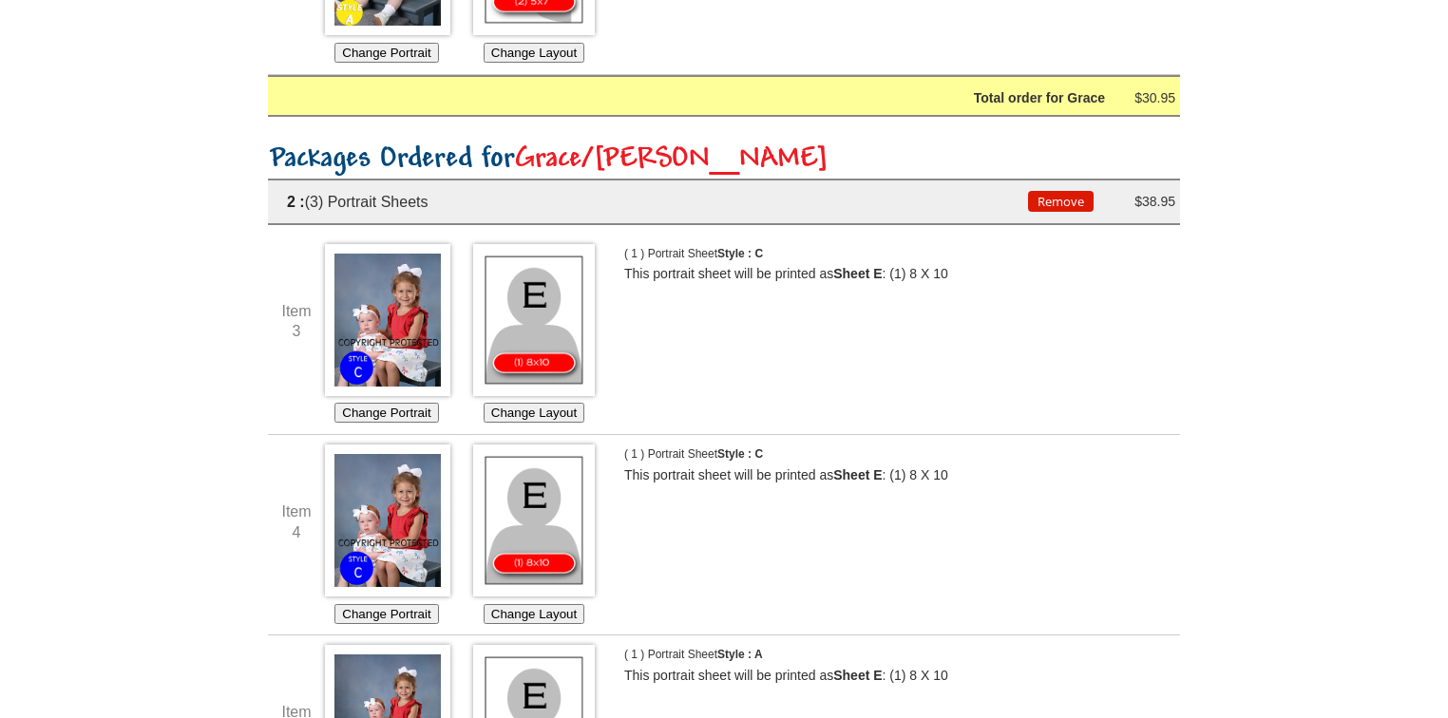
scroll to position [741, 0]
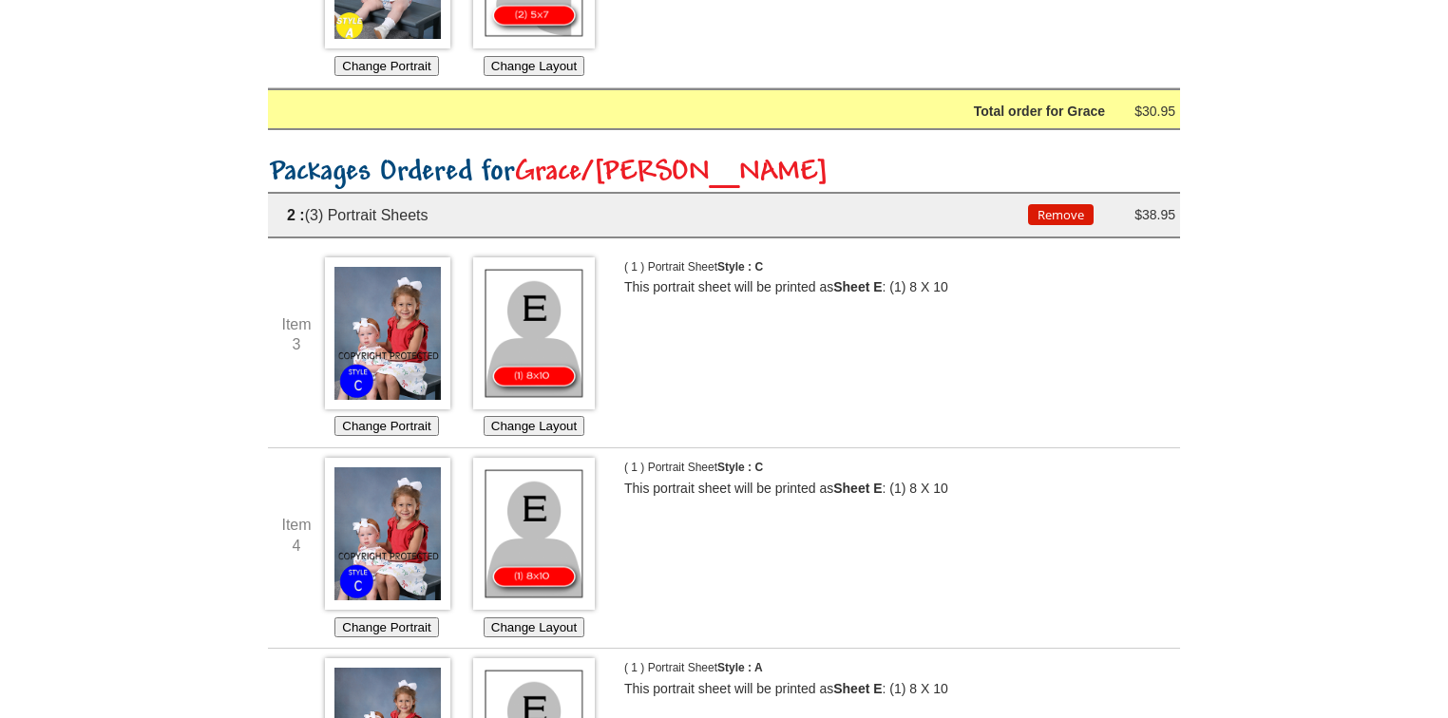
drag, startPoint x: 490, startPoint y: 193, endPoint x: 460, endPoint y: 184, distance: 31.6
click at [490, 193] on li "2 : (3) Portrait Sheets Remove Remove this Package from your Order? YES NO $38.…" at bounding box center [724, 215] width 912 height 47
click at [422, 175] on h2 "Packages Ordered for Grace/Georgie" at bounding box center [724, 173] width 912 height 33
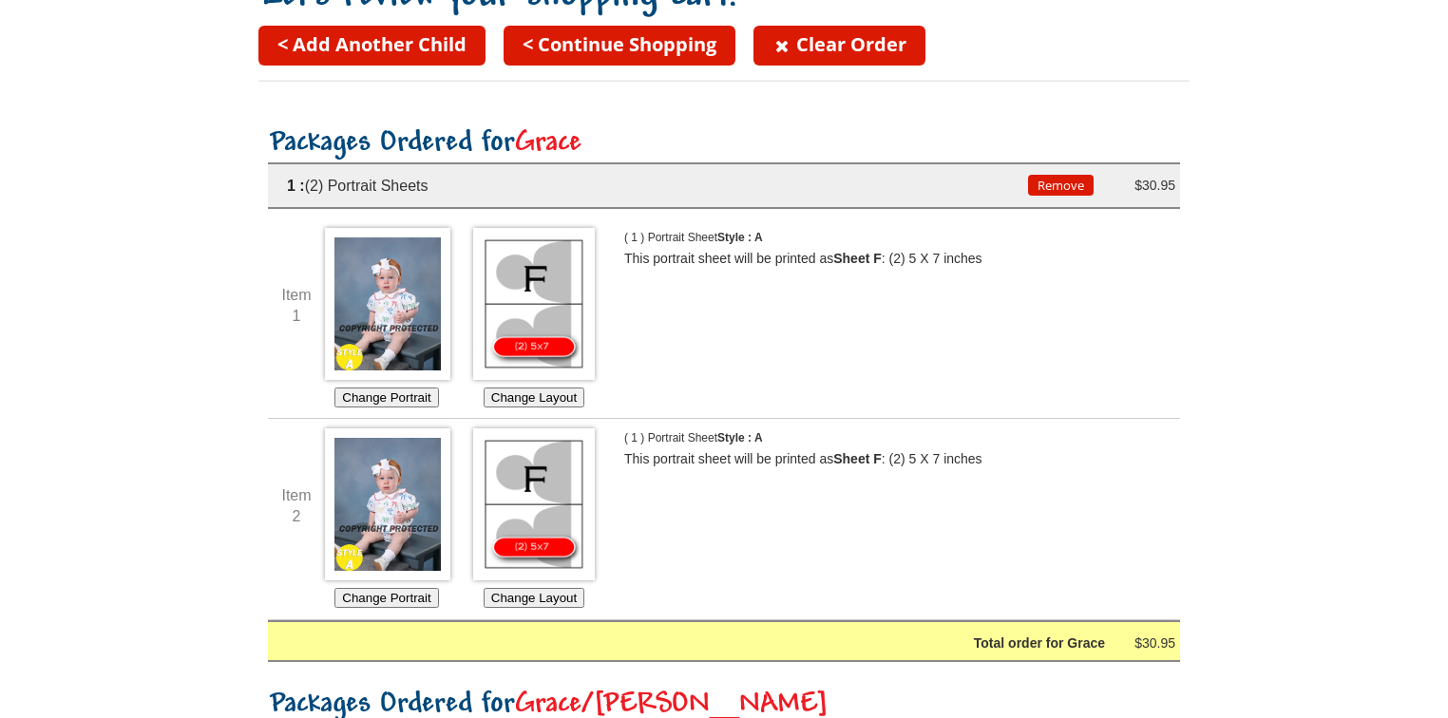
scroll to position [0, 0]
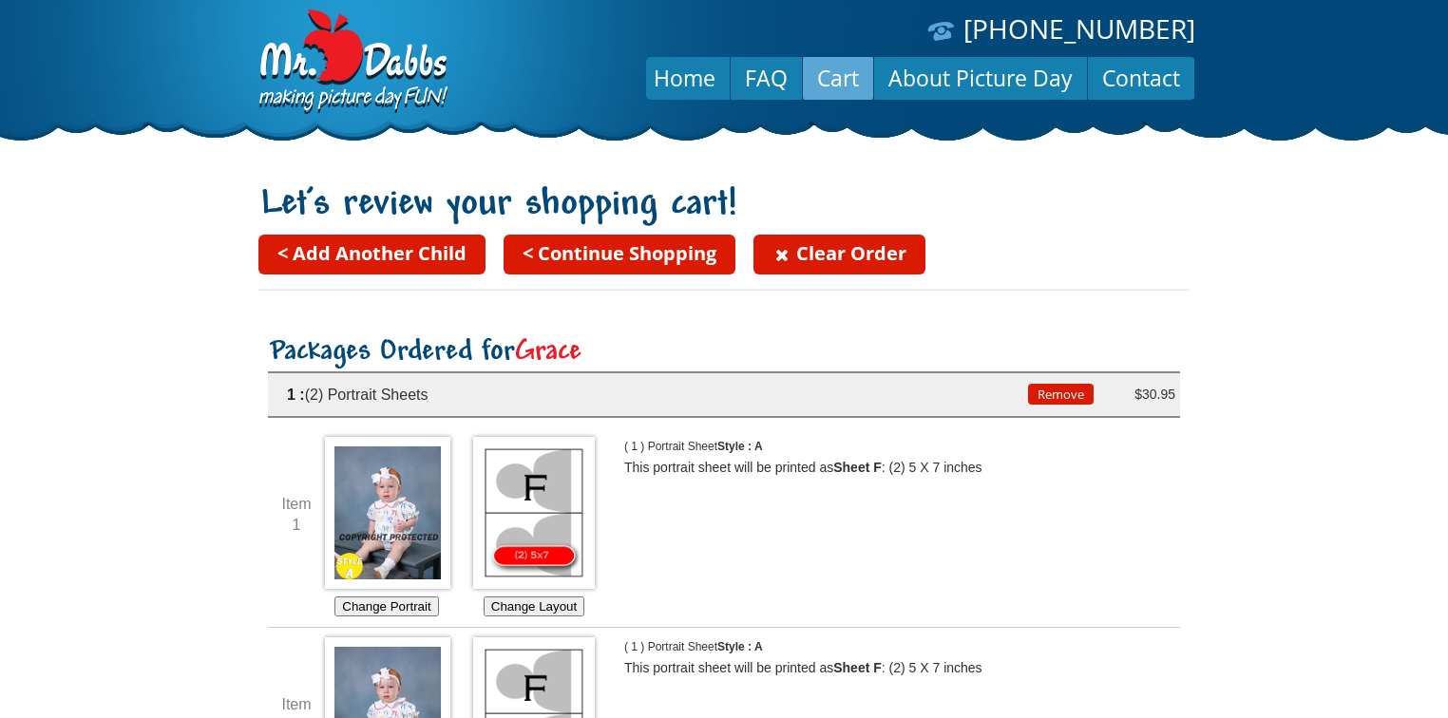
click at [593, 270] on link "< Continue Shopping" at bounding box center [619, 255] width 232 height 40
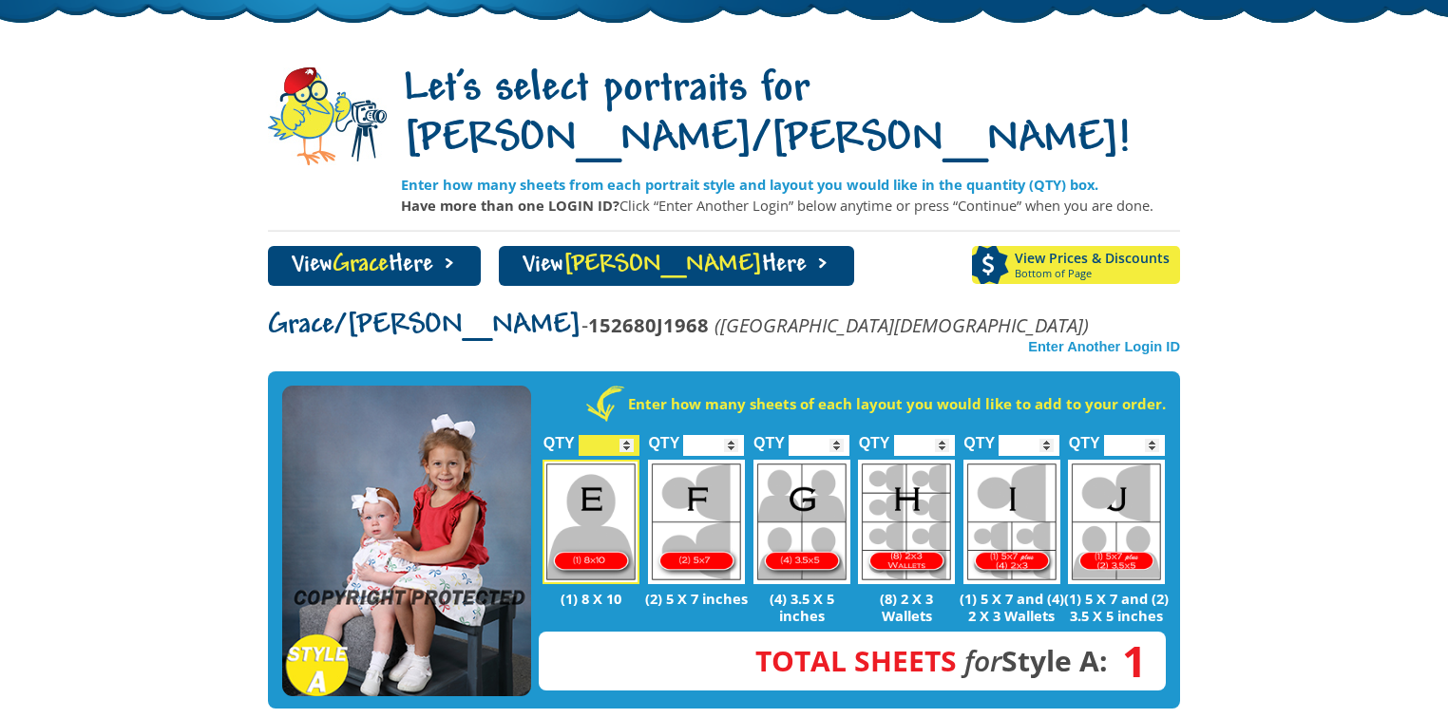
scroll to position [152, 0]
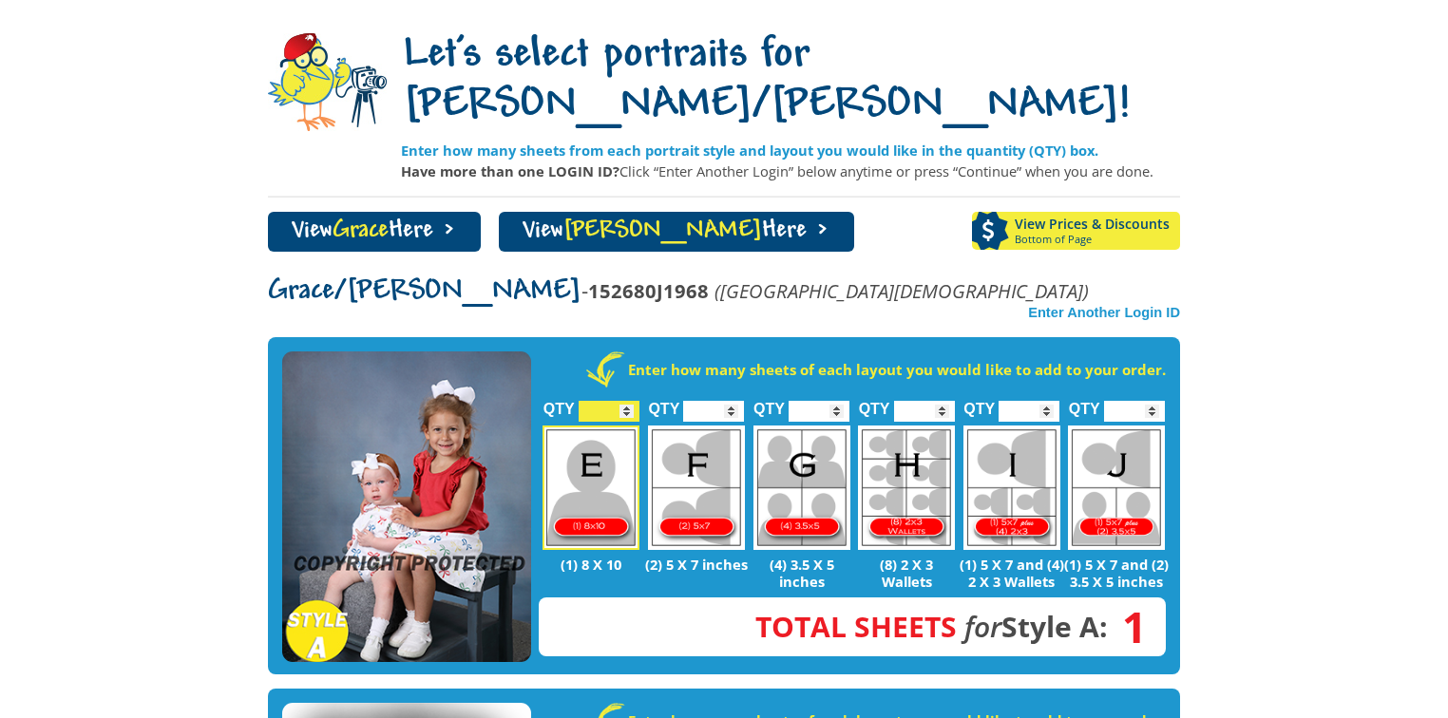
click at [431, 483] on img at bounding box center [406, 507] width 249 height 312
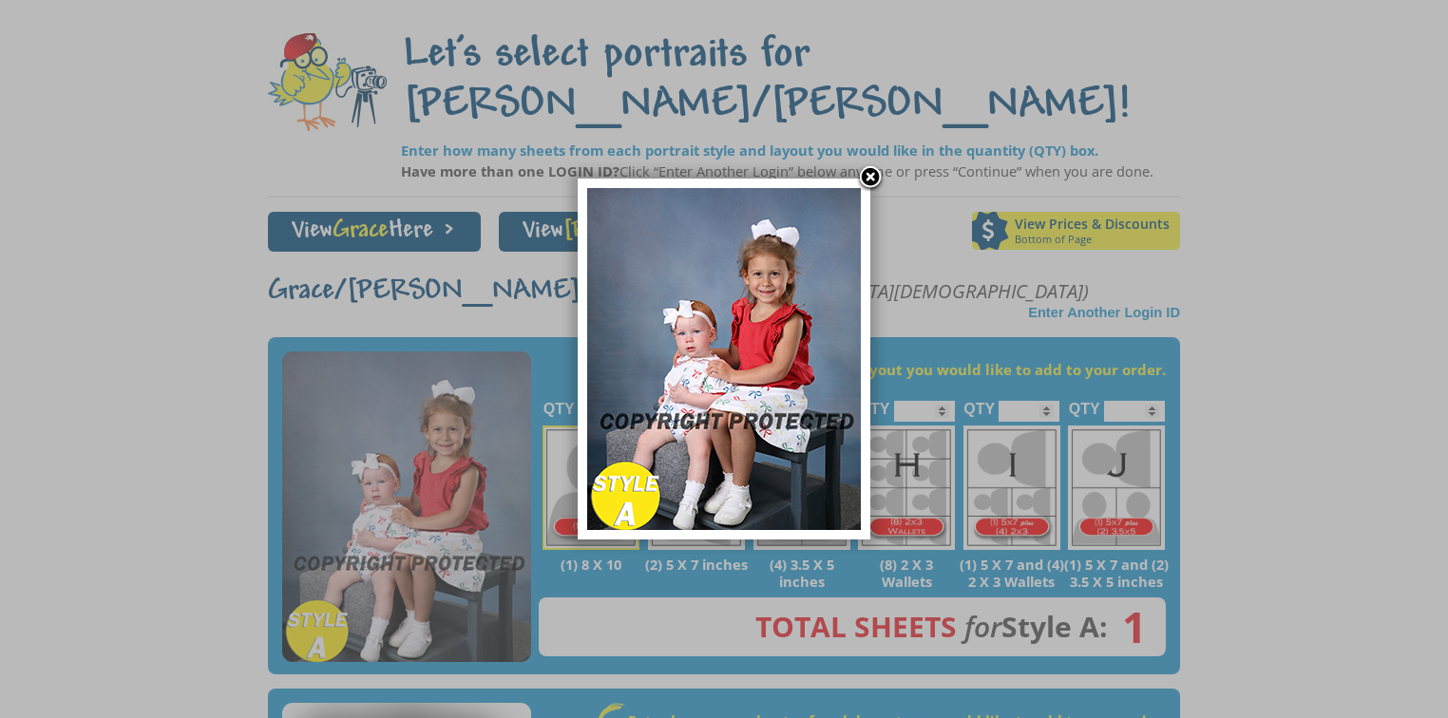
click at [665, 473] on img at bounding box center [724, 359] width 274 height 342
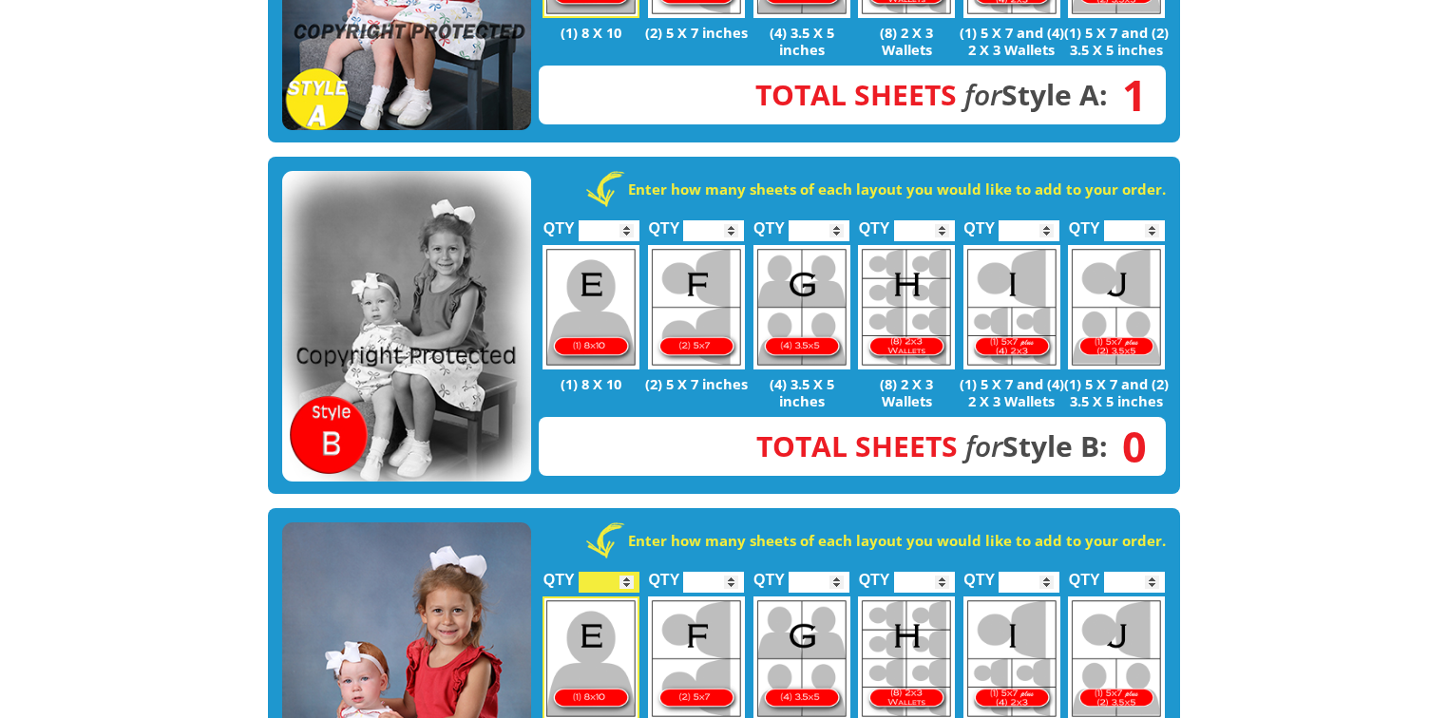
scroll to position [760, 0]
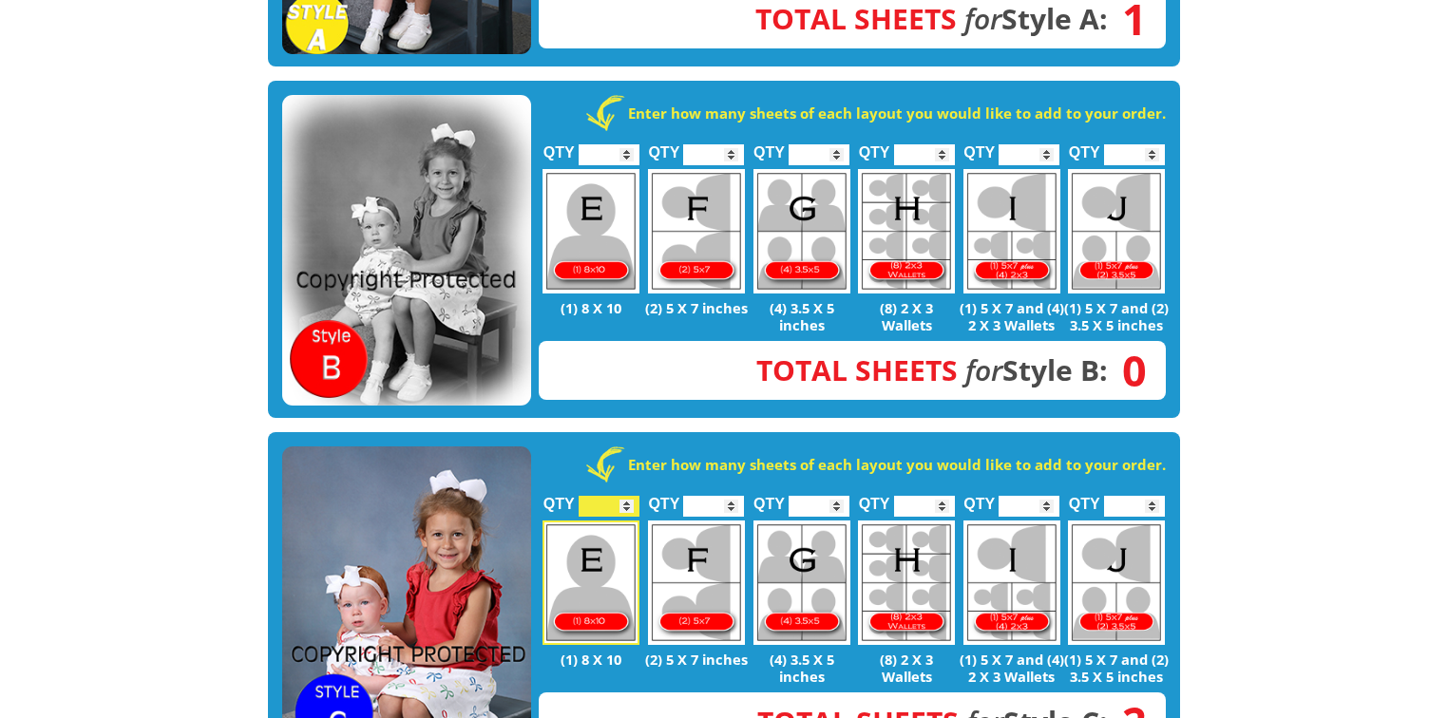
click at [452, 528] on img at bounding box center [406, 602] width 249 height 312
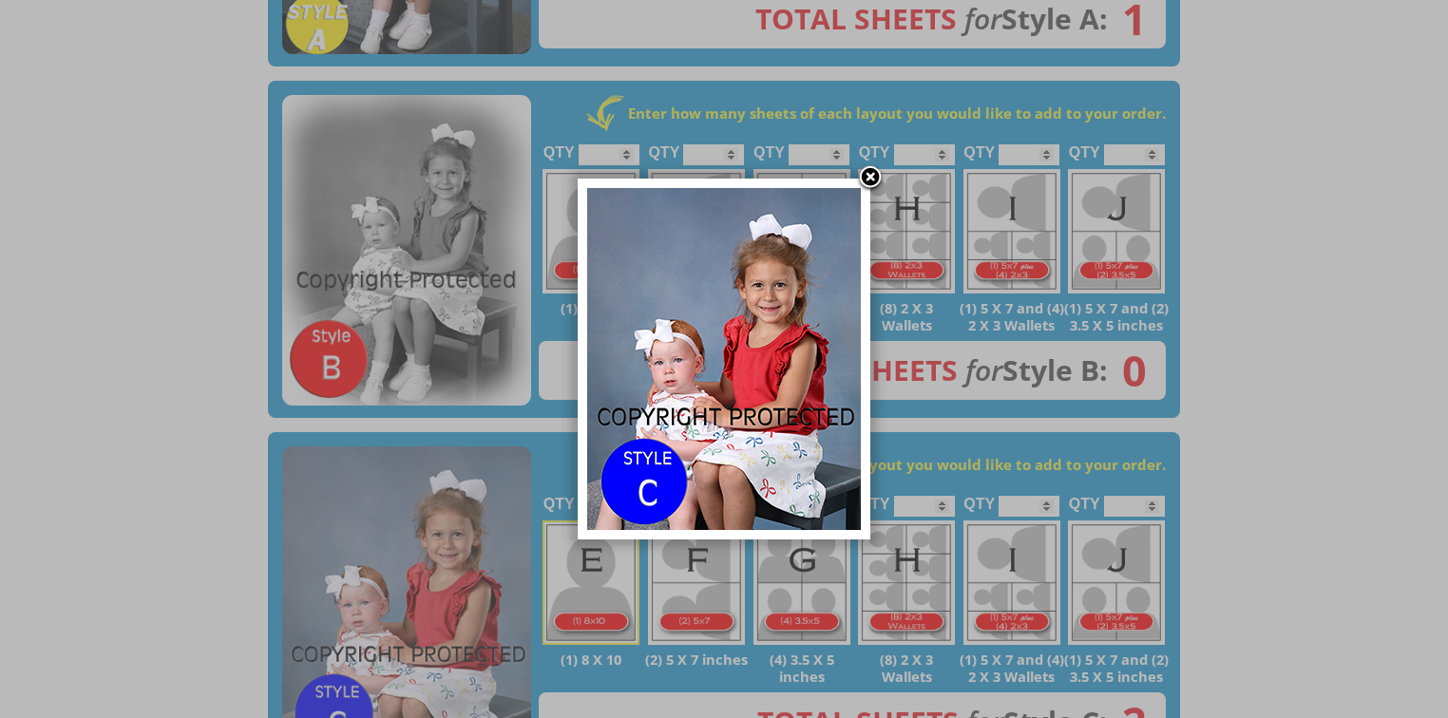
click at [713, 432] on img at bounding box center [724, 359] width 274 height 342
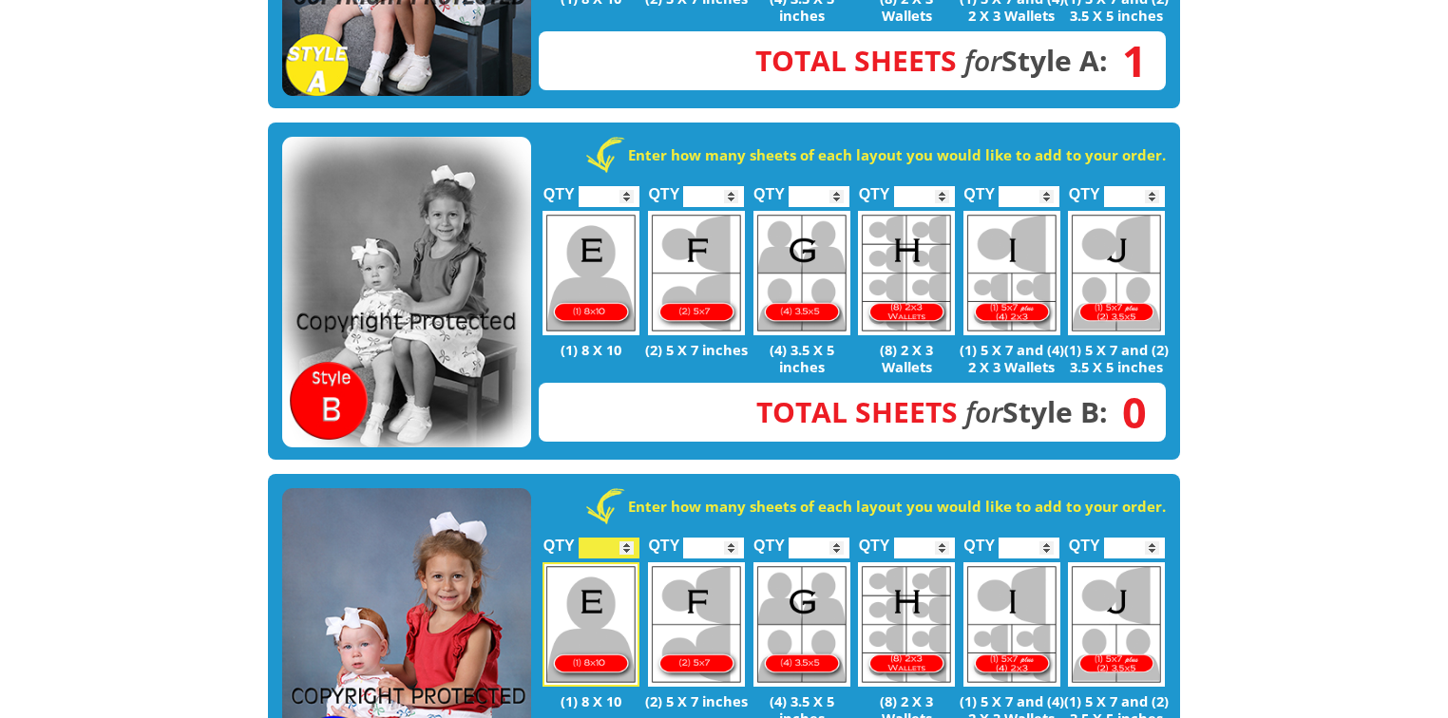
scroll to position [836, 0]
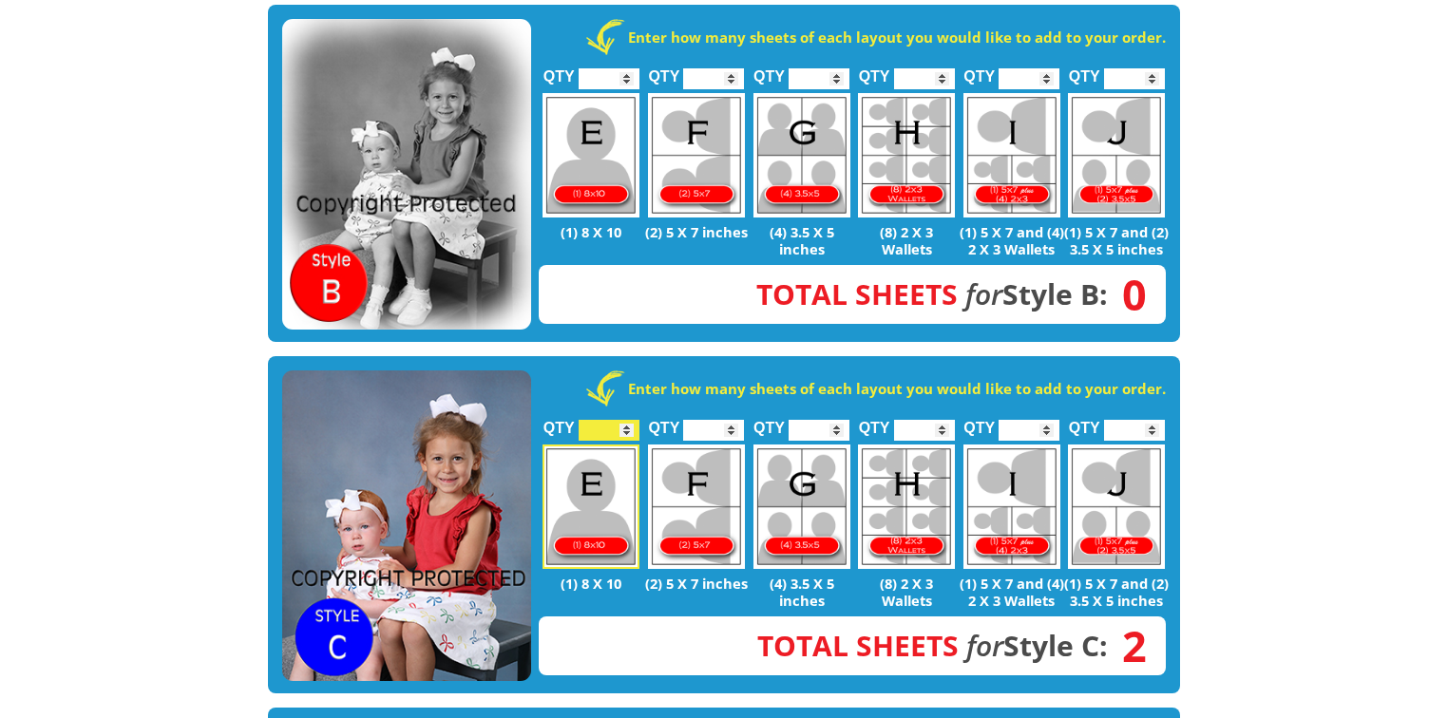
type input "*"
click at [631, 420] on input "*" at bounding box center [608, 430] width 61 height 21
click at [427, 416] on img at bounding box center [406, 526] width 249 height 312
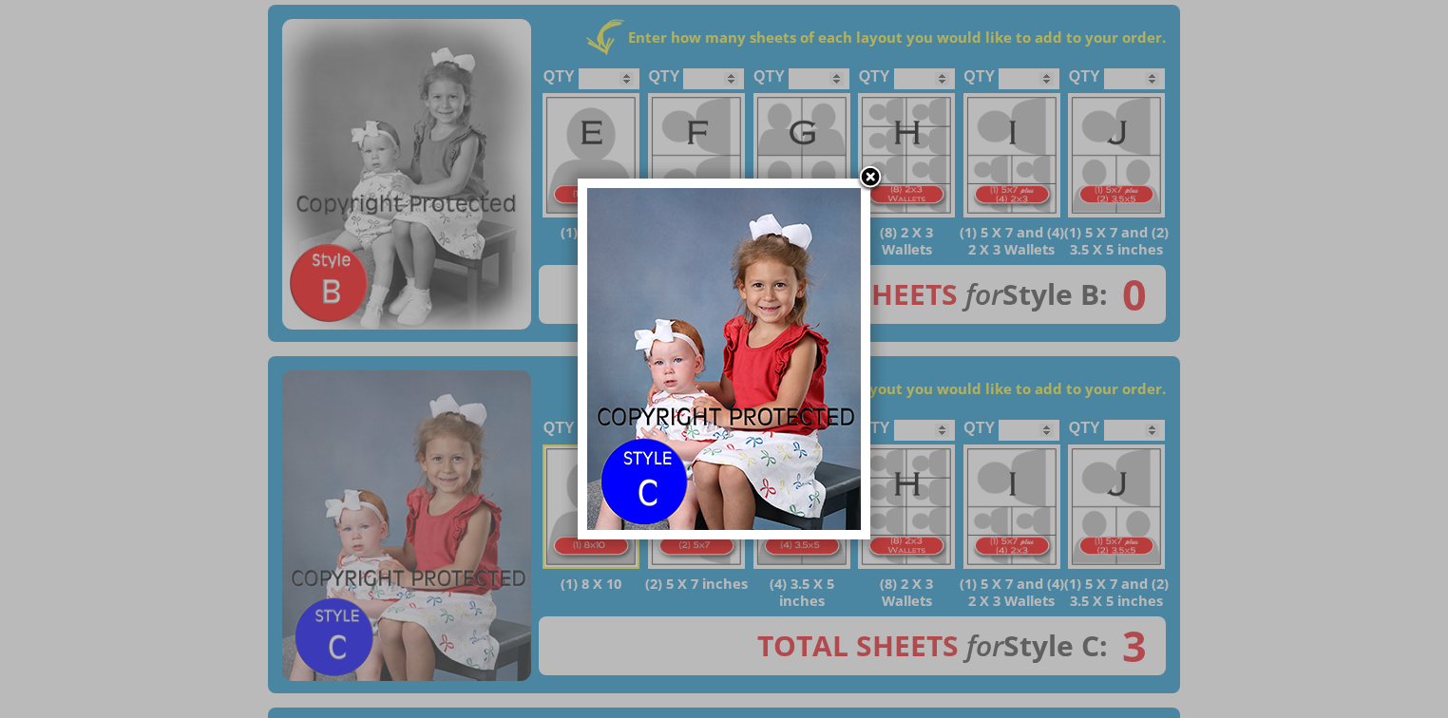
click at [737, 365] on img at bounding box center [724, 359] width 274 height 342
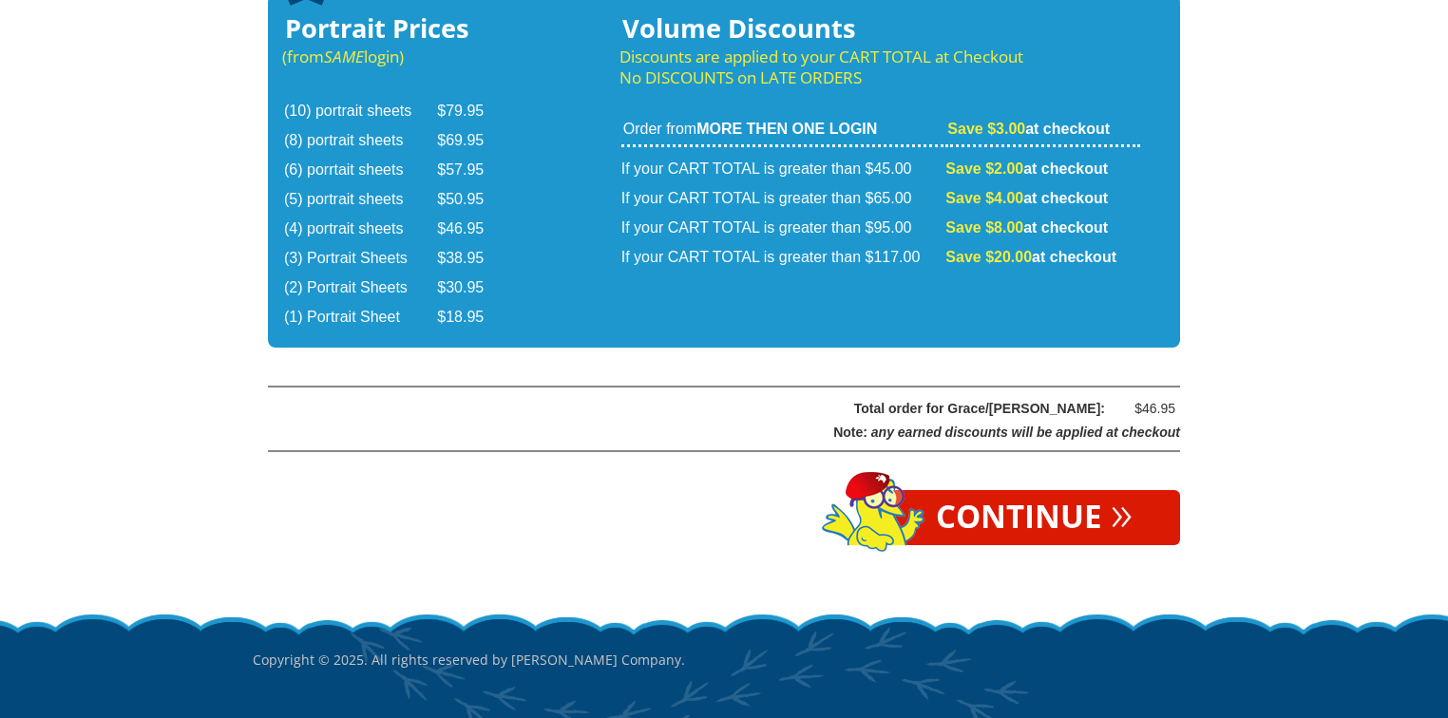
scroll to position [3244, 0]
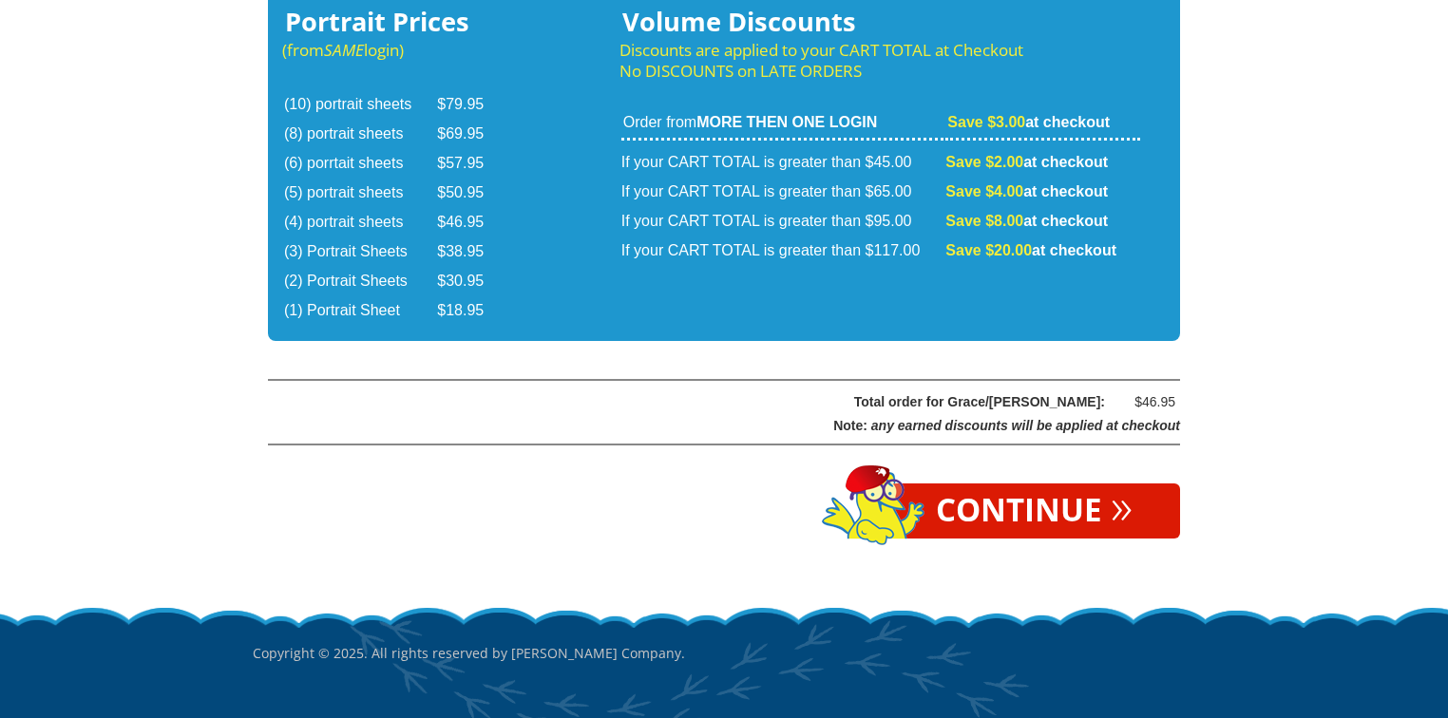
click at [944, 484] on link "Continue »" at bounding box center [1034, 511] width 292 height 55
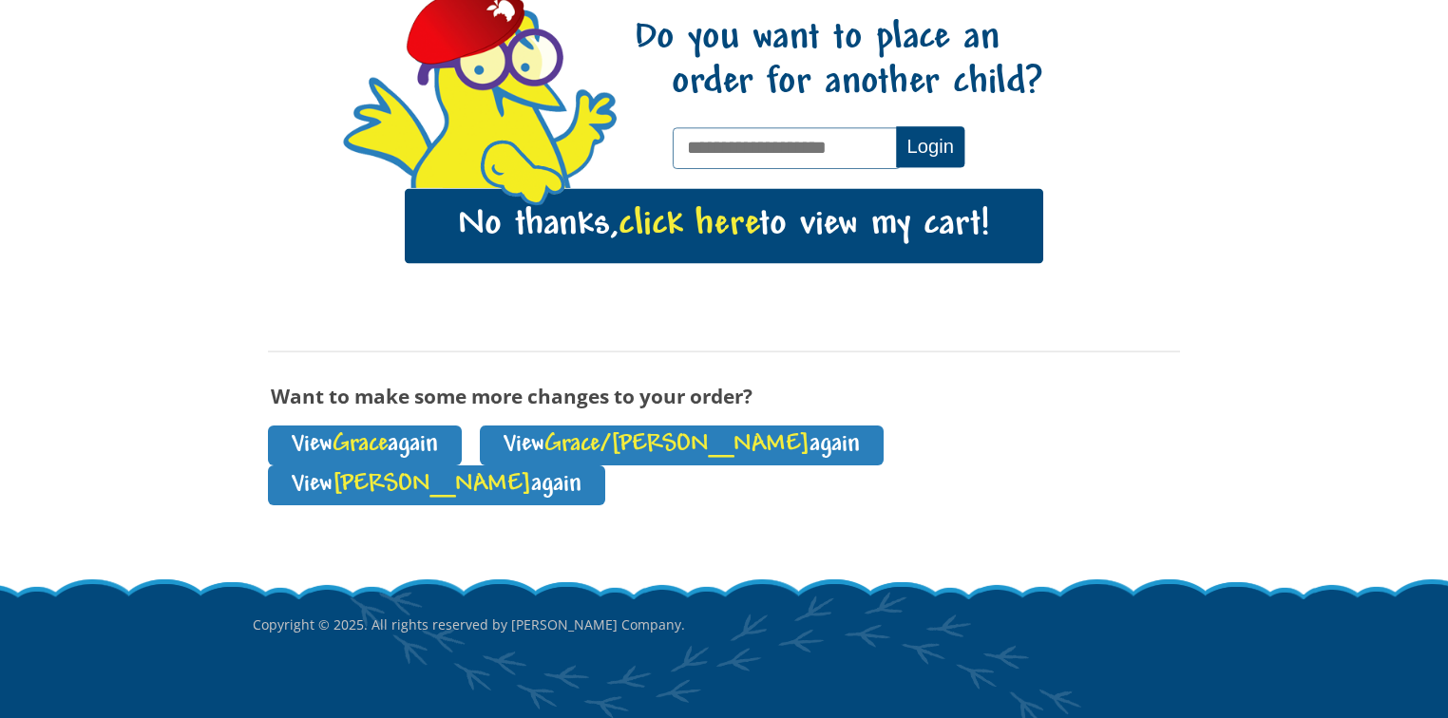
scroll to position [237, 0]
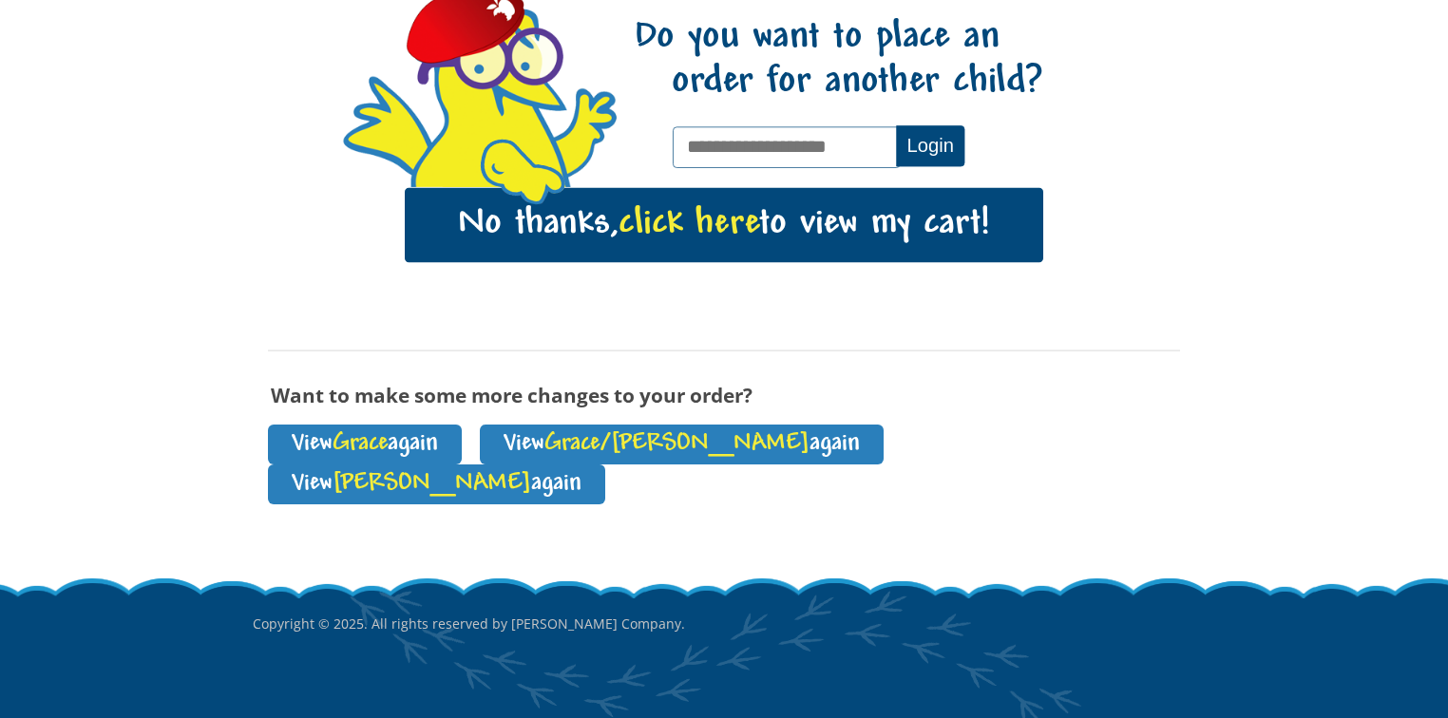
click at [832, 250] on link "No thanks, click here to view my cart!" at bounding box center [724, 225] width 638 height 74
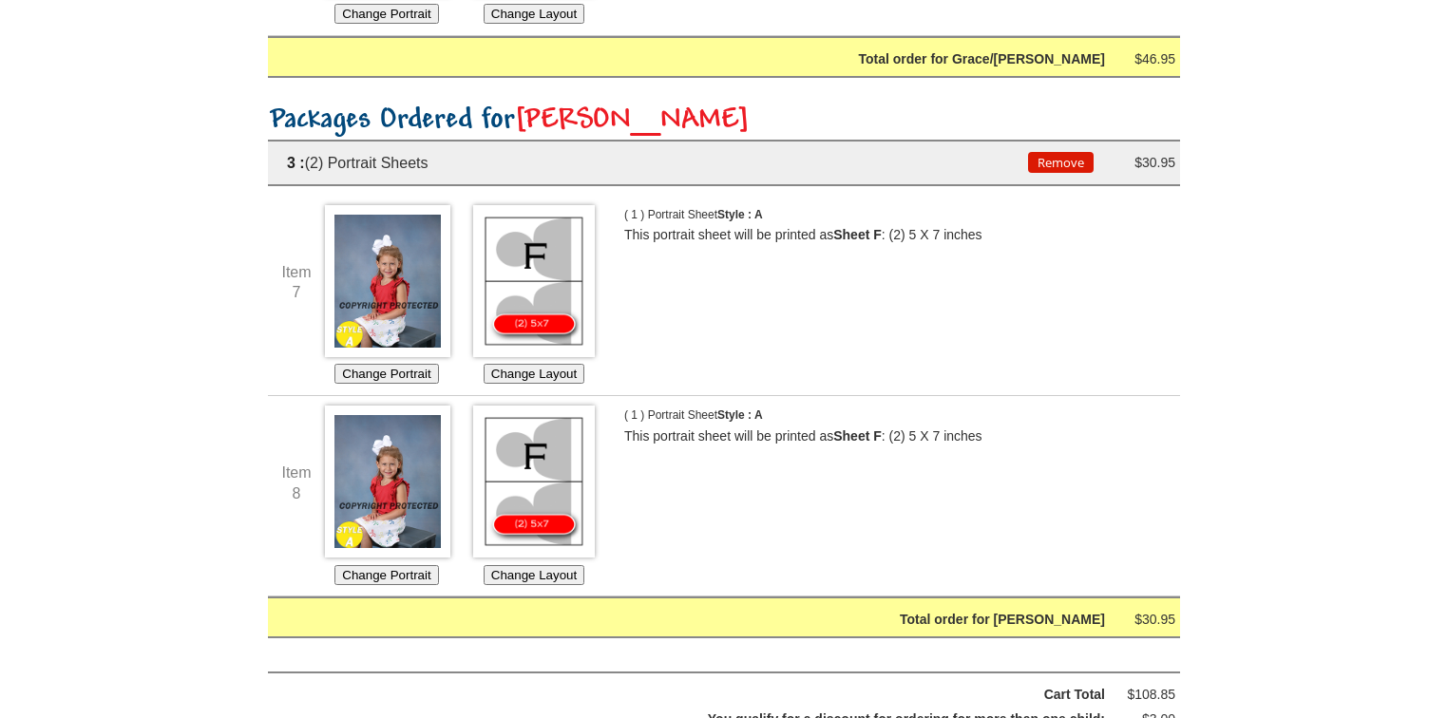
scroll to position [1776, 0]
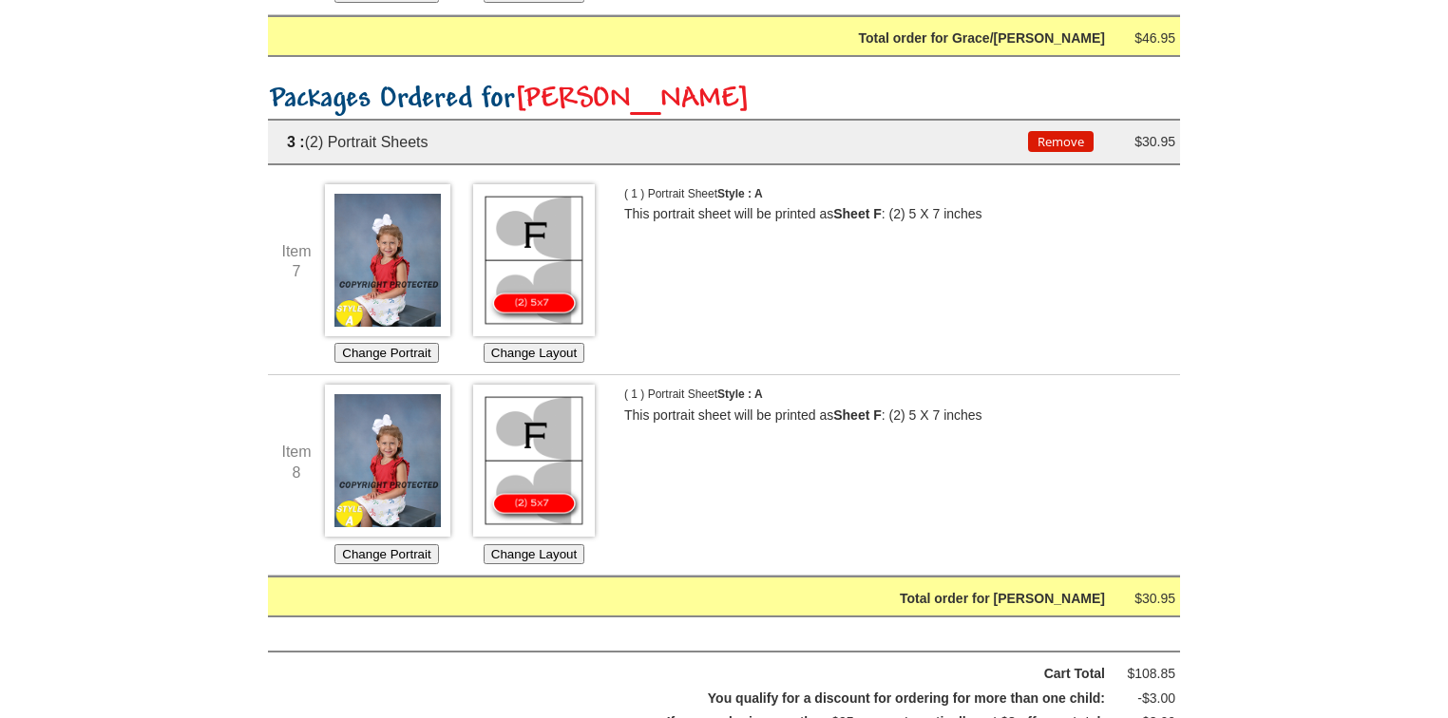
click at [423, 280] on img at bounding box center [387, 260] width 125 height 152
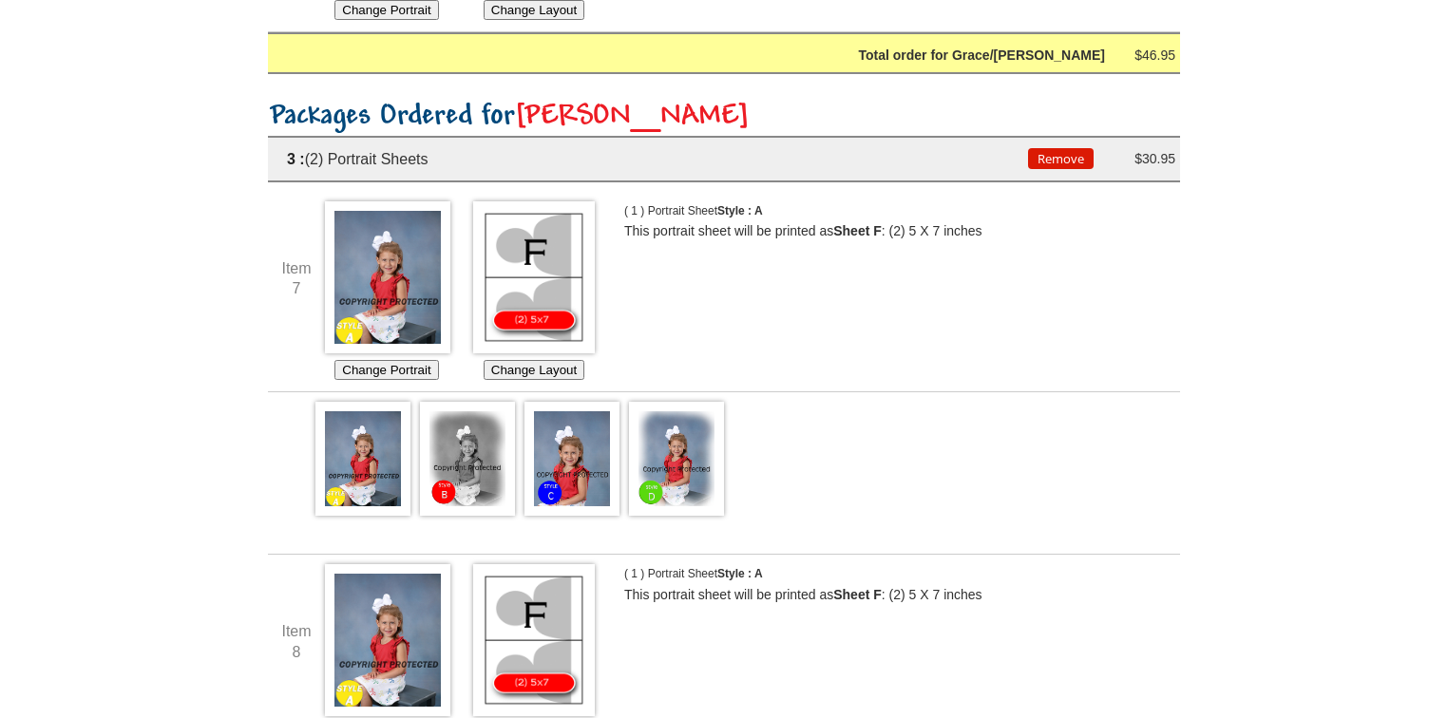
click at [424, 239] on img at bounding box center [387, 277] width 125 height 152
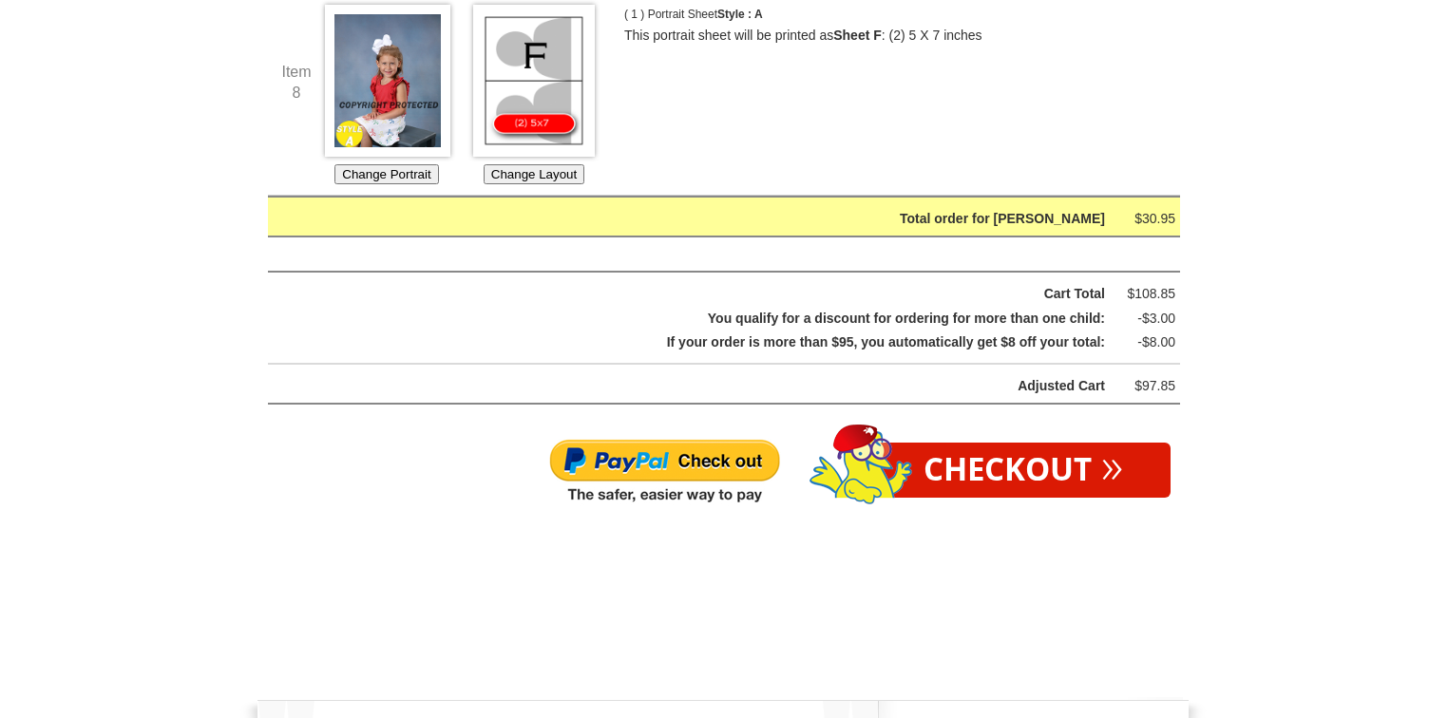
scroll to position [2367, 0]
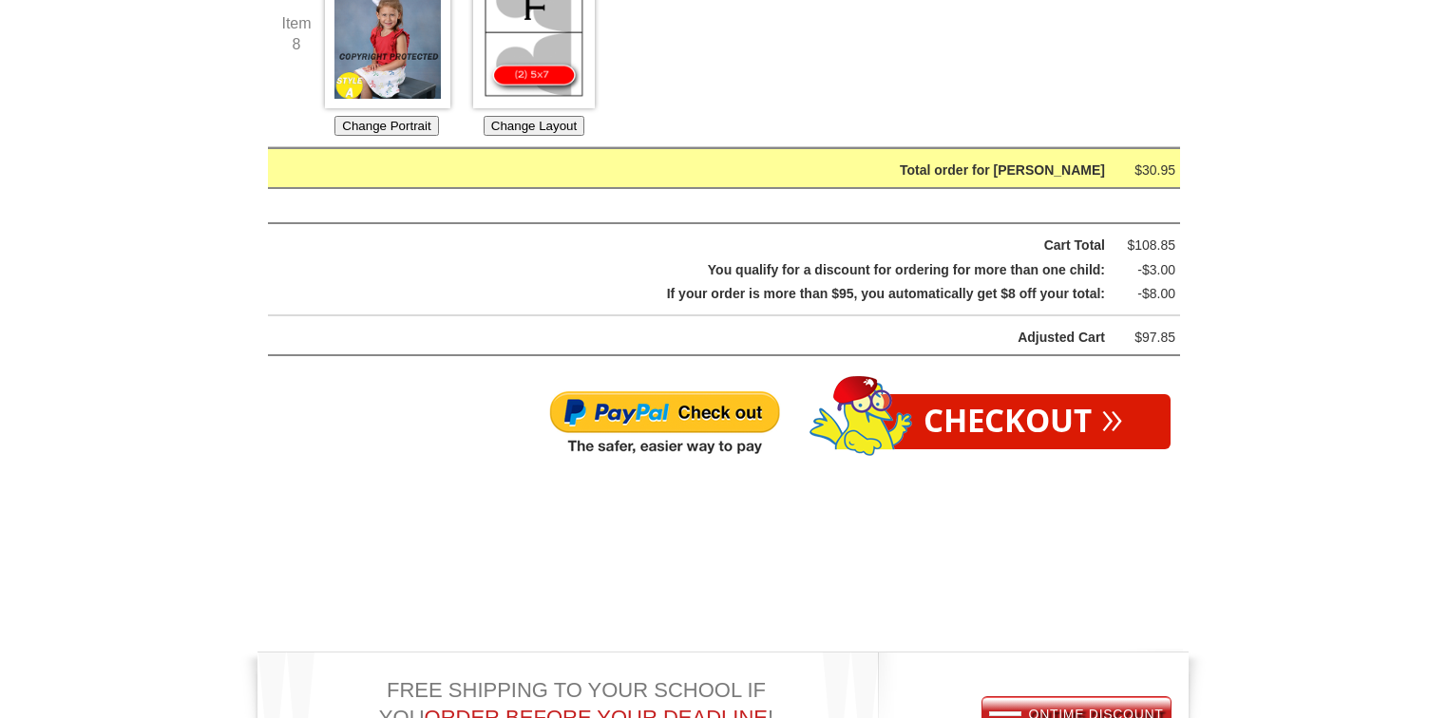
click at [708, 413] on img at bounding box center [664, 423] width 233 height 68
